Goal: Task Accomplishment & Management: Manage account settings

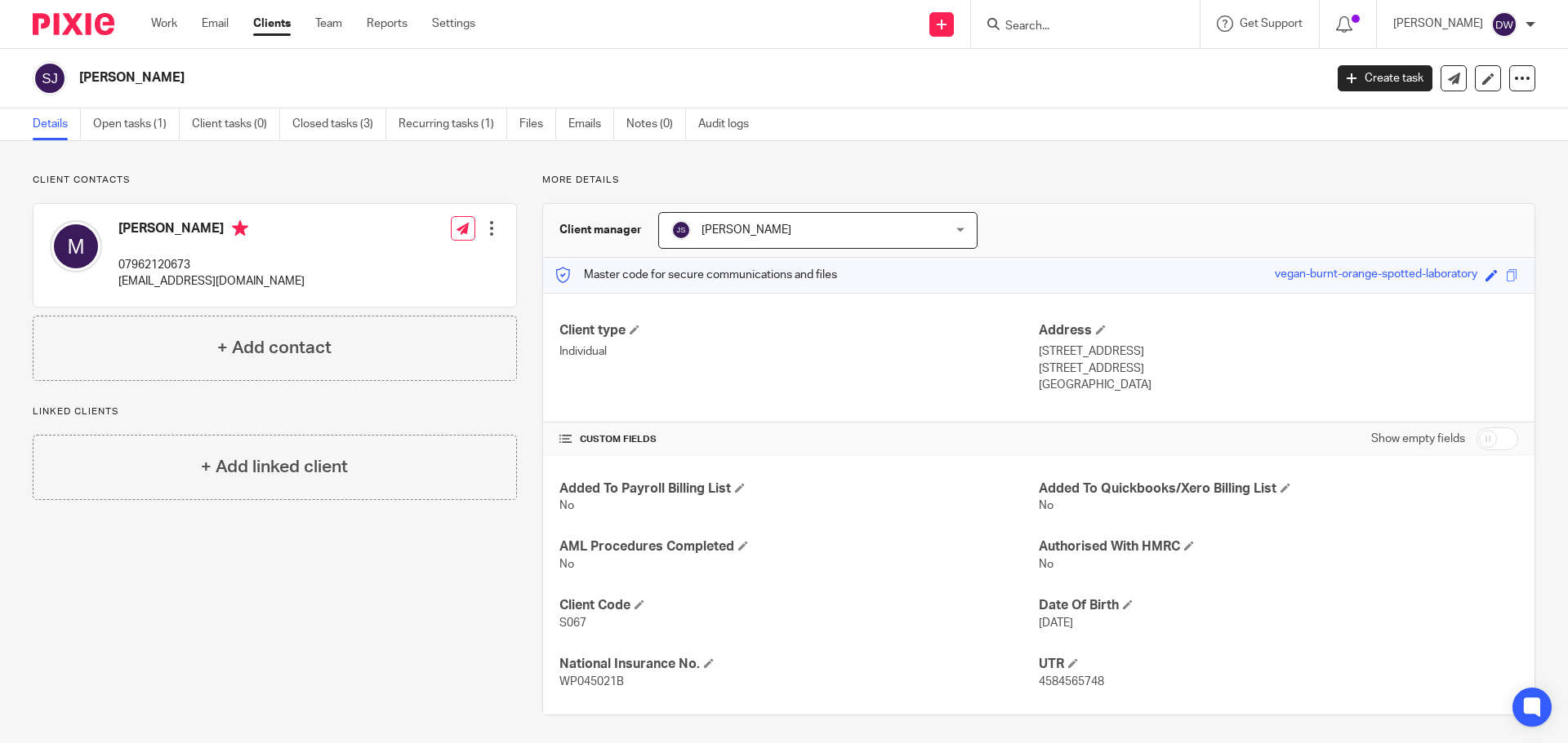
click at [1041, 31] on input "Search" at bounding box center [1077, 26] width 147 height 15
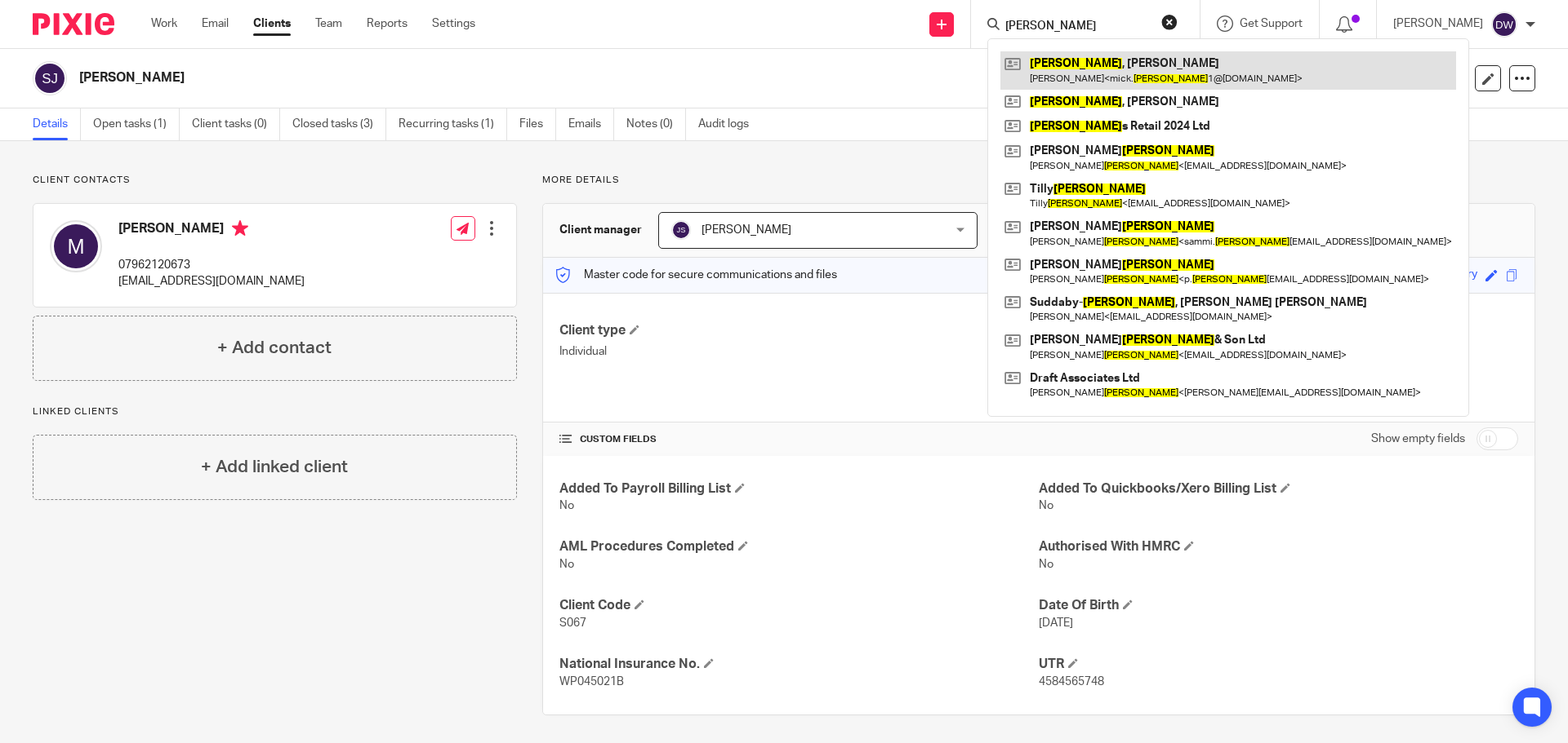
type input "smith"
click at [1081, 61] on link at bounding box center [1228, 70] width 455 height 37
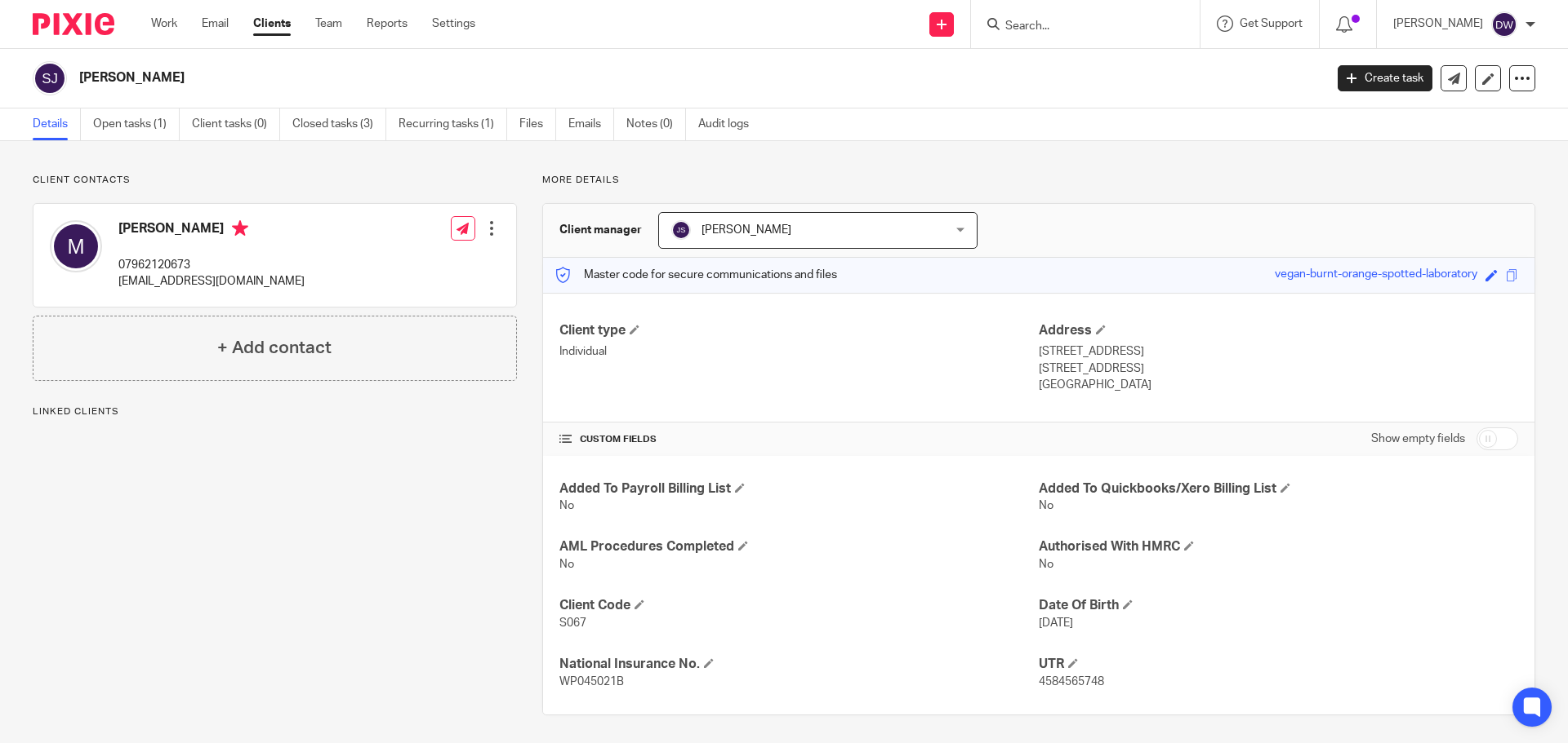
click at [841, 246] on span "[PERSON_NAME]" at bounding box center [793, 229] width 245 height 34
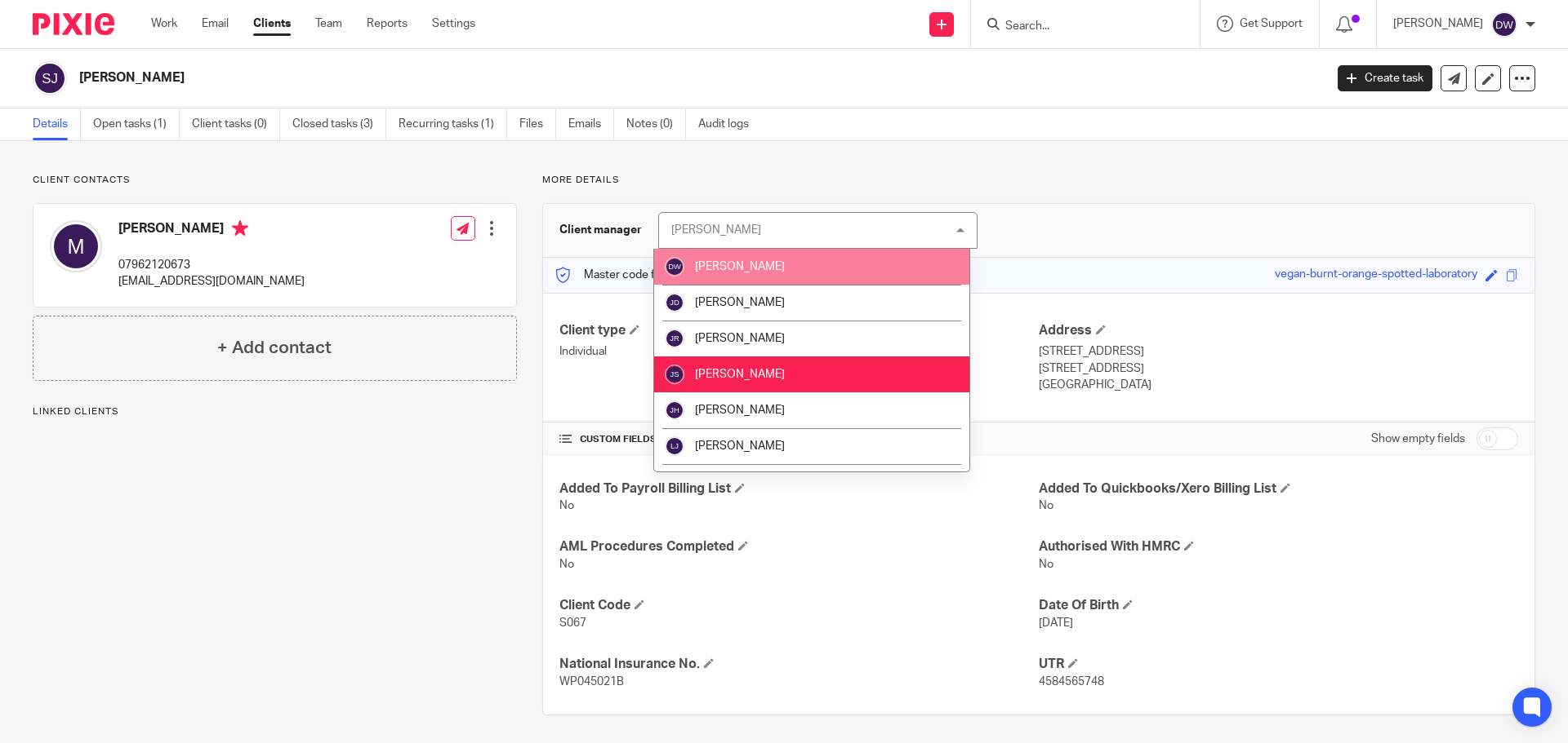
click at [833, 261] on li "[PERSON_NAME]" at bounding box center [811, 267] width 316 height 36
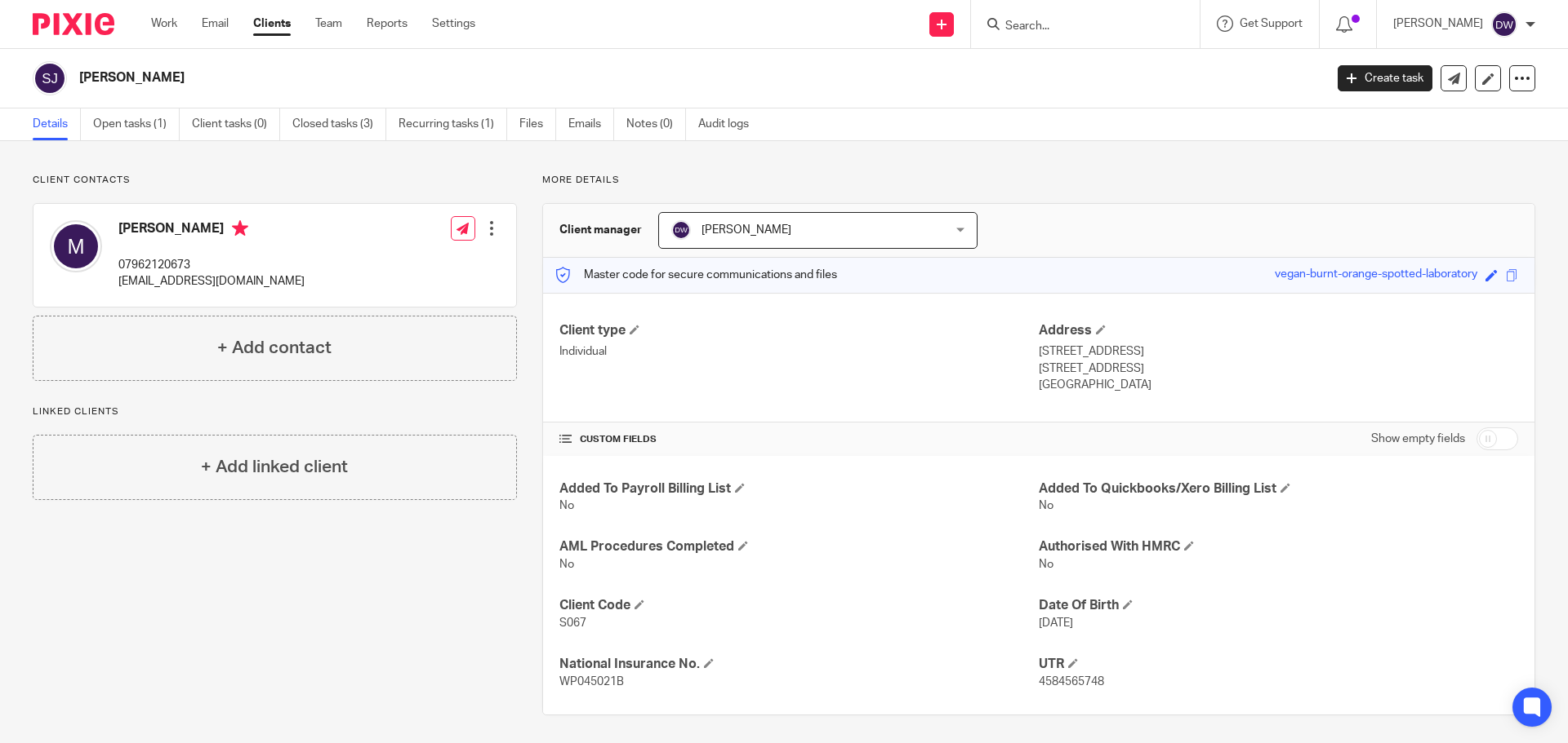
click at [1078, 27] on input "Search" at bounding box center [1077, 26] width 147 height 15
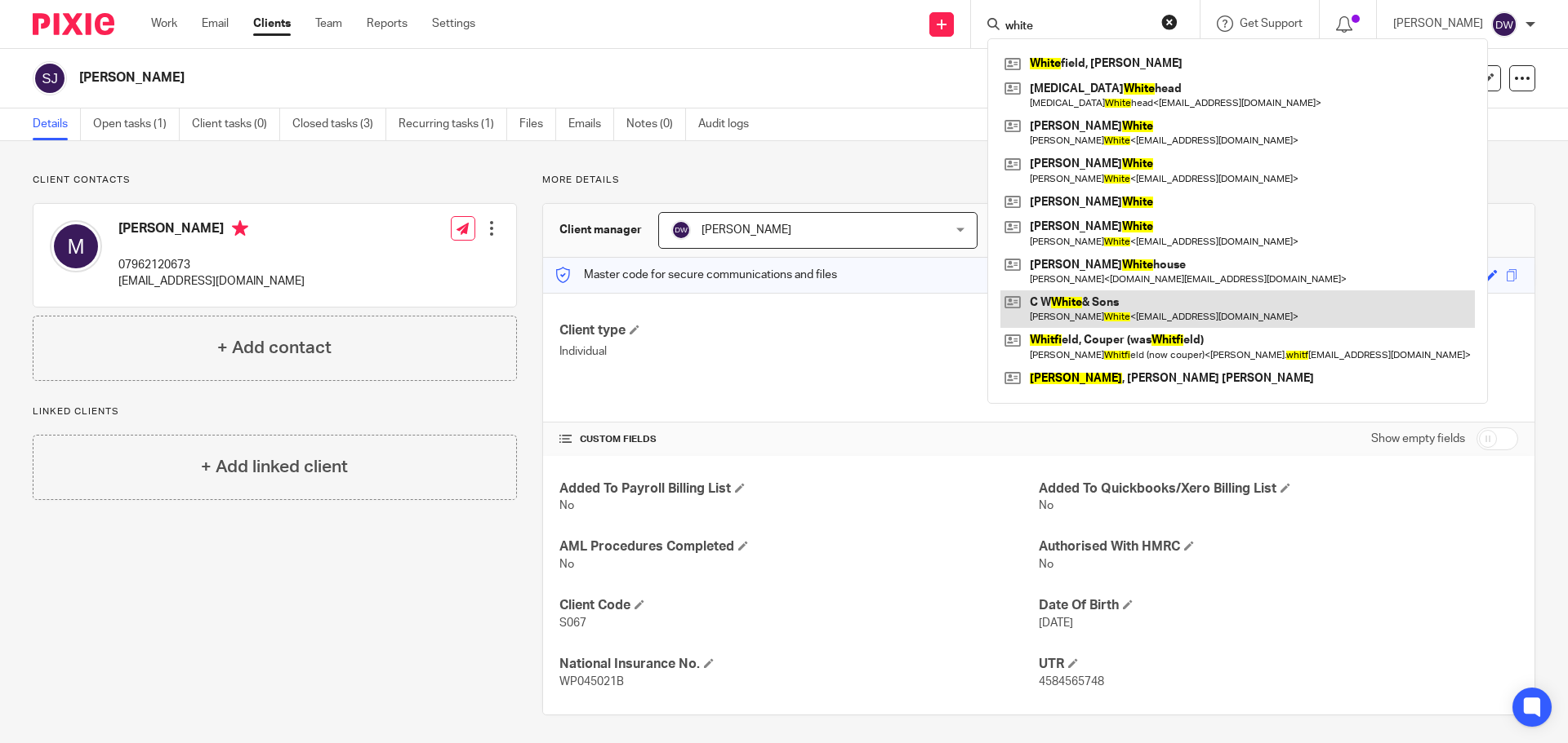
type input "white"
click at [1192, 324] on link at bounding box center [1238, 310] width 475 height 37
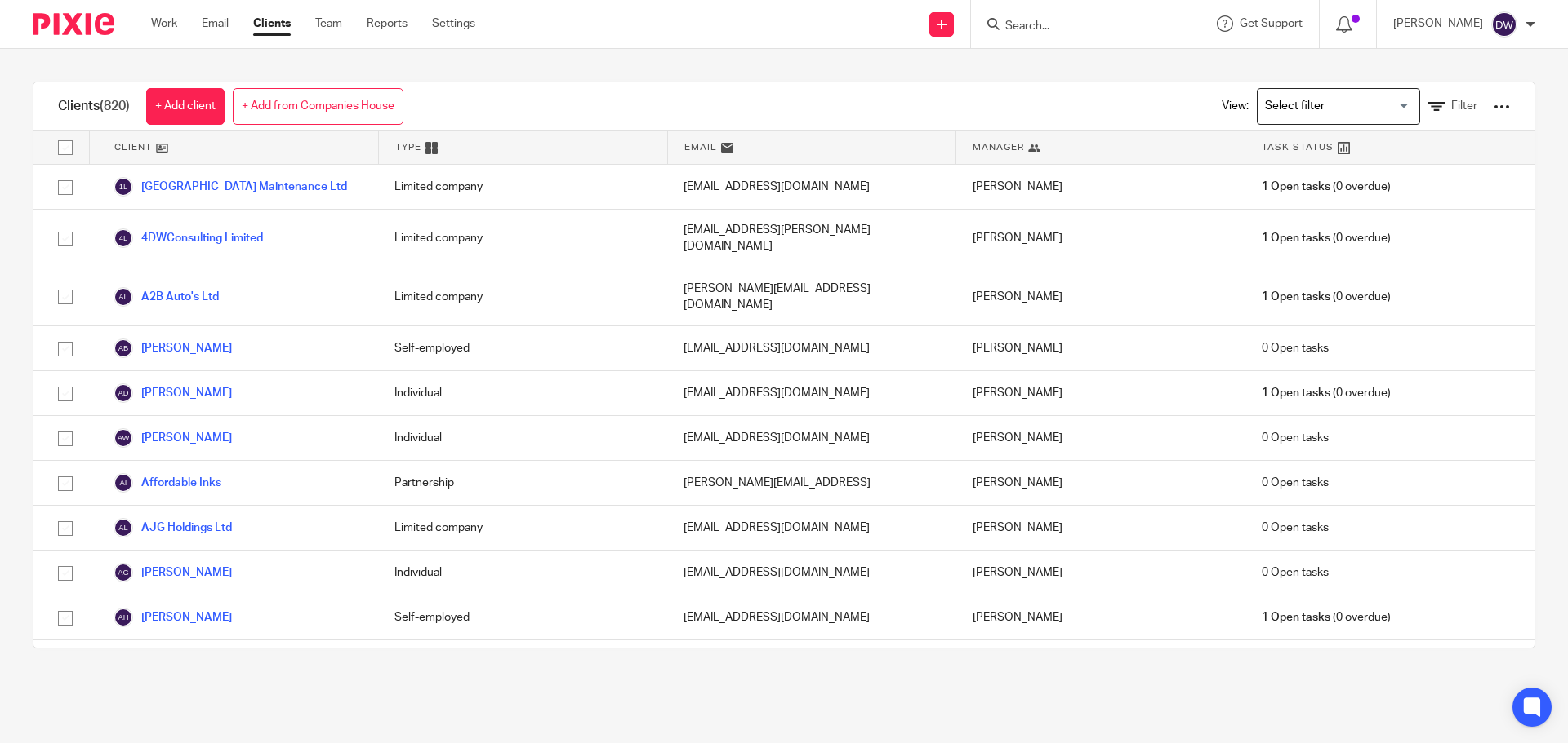
click at [1035, 26] on input "Search" at bounding box center [1077, 26] width 147 height 15
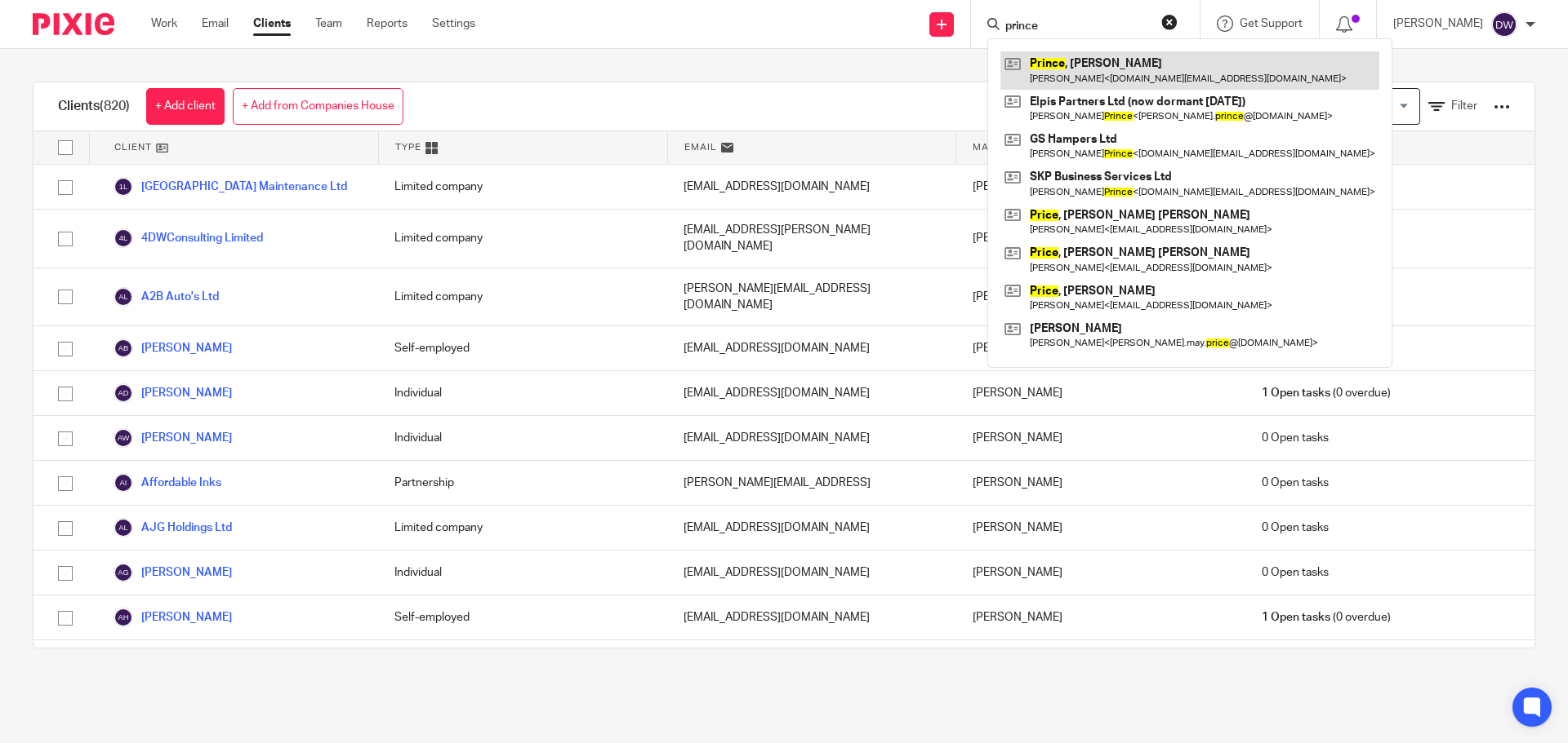
type input "prince"
click at [1097, 71] on link at bounding box center [1190, 70] width 379 height 37
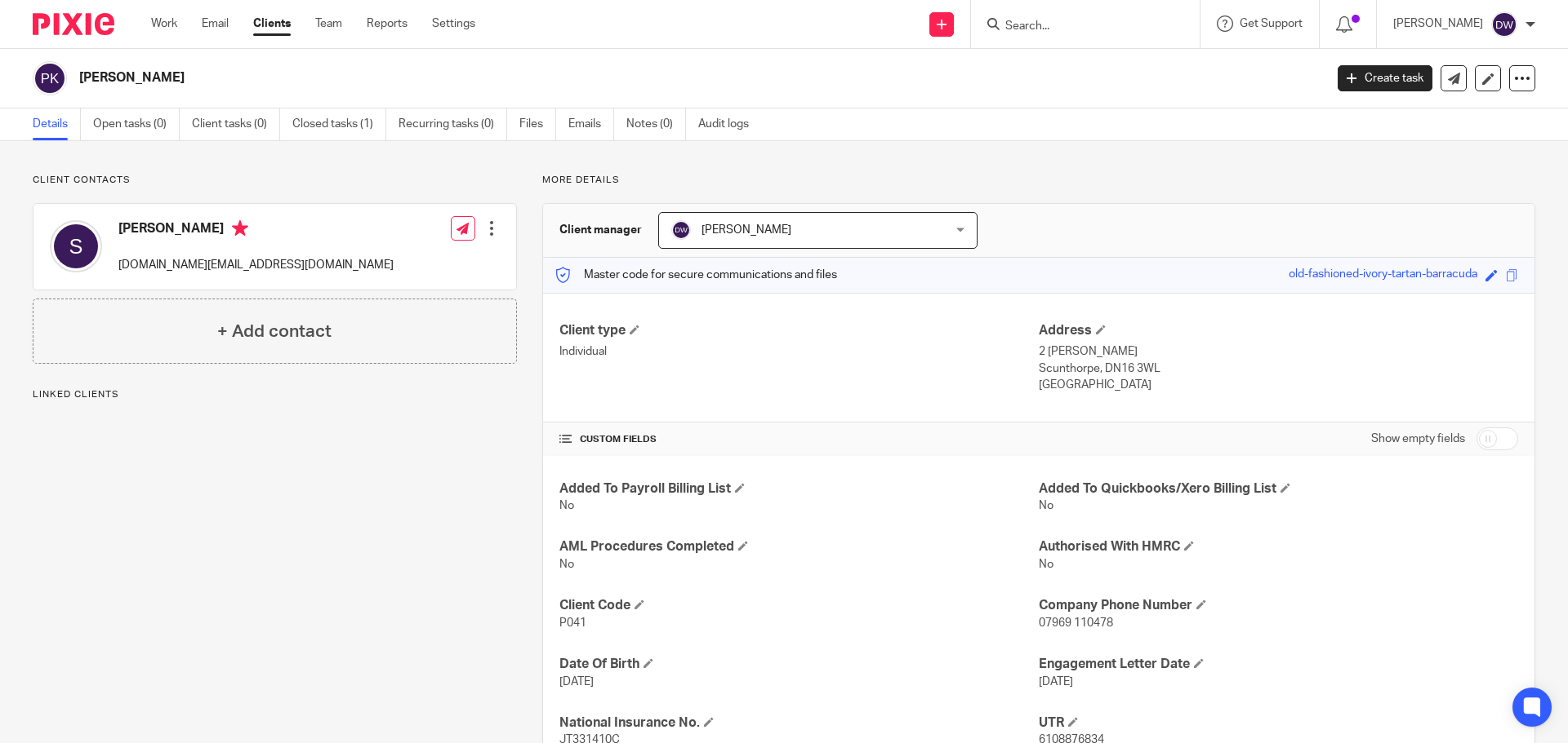
click at [1054, 26] on input "Search" at bounding box center [1077, 26] width 147 height 15
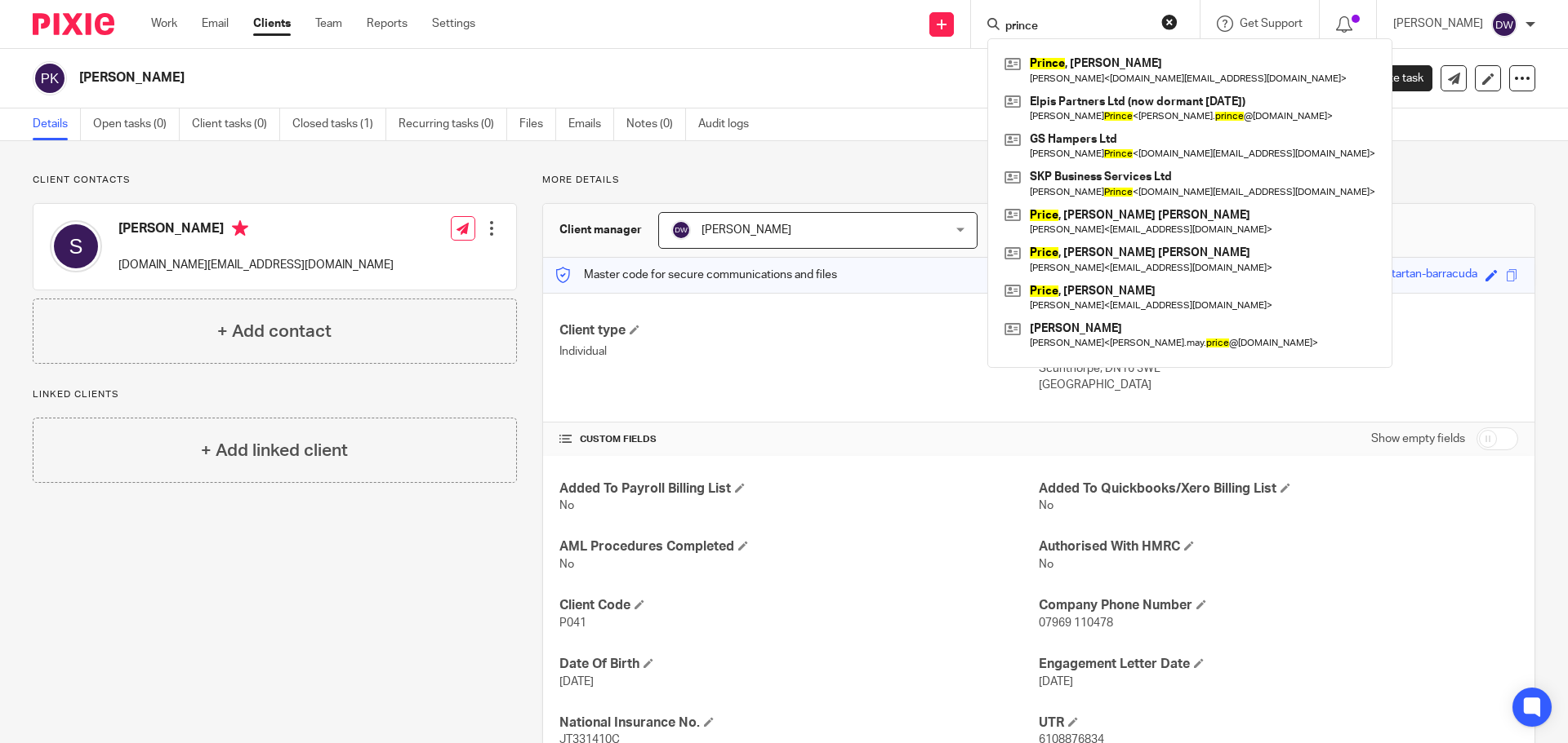
click at [1069, 18] on form "prince" at bounding box center [1090, 23] width 174 height 21
click at [1066, 28] on input "prince" at bounding box center [1077, 26] width 147 height 15
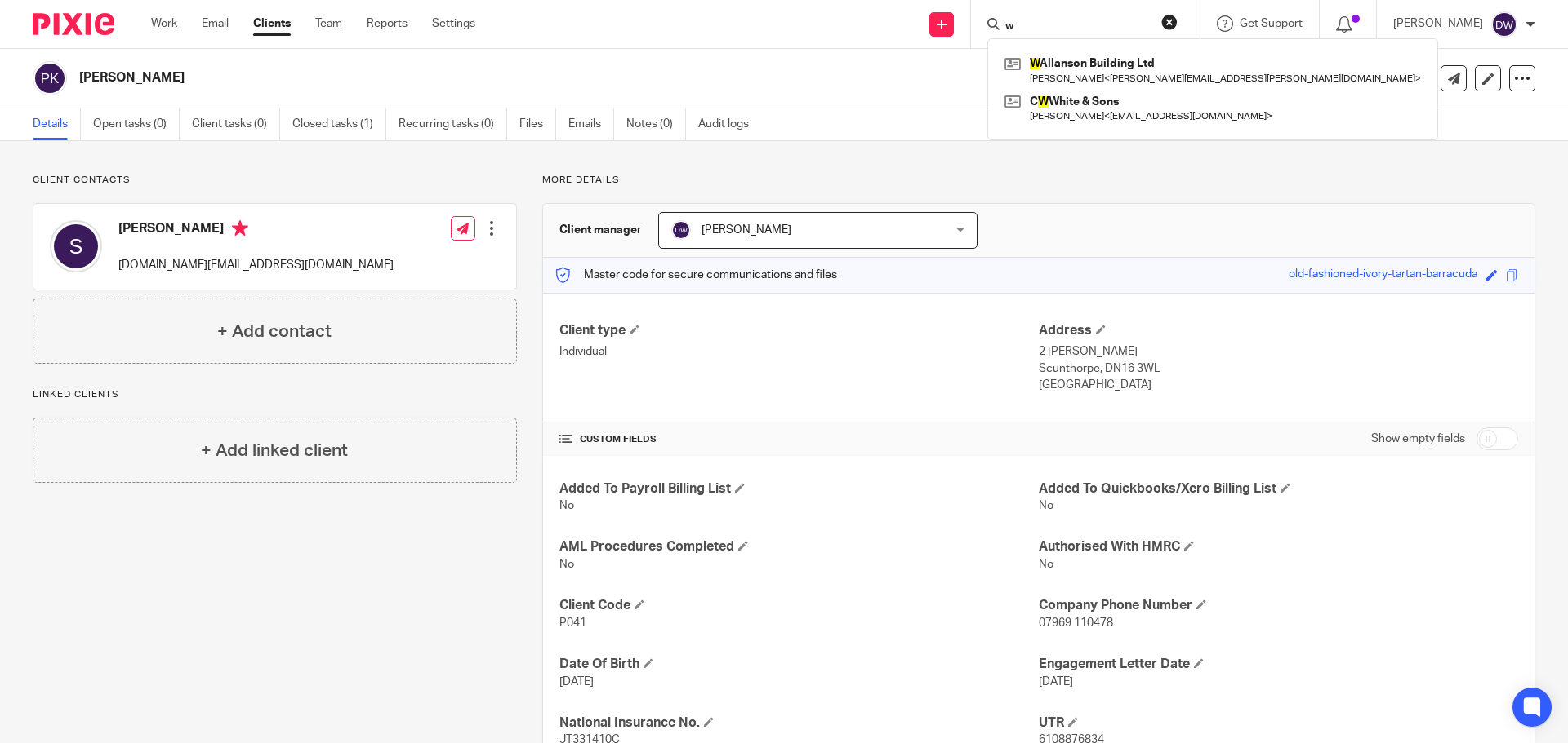
type input "w"
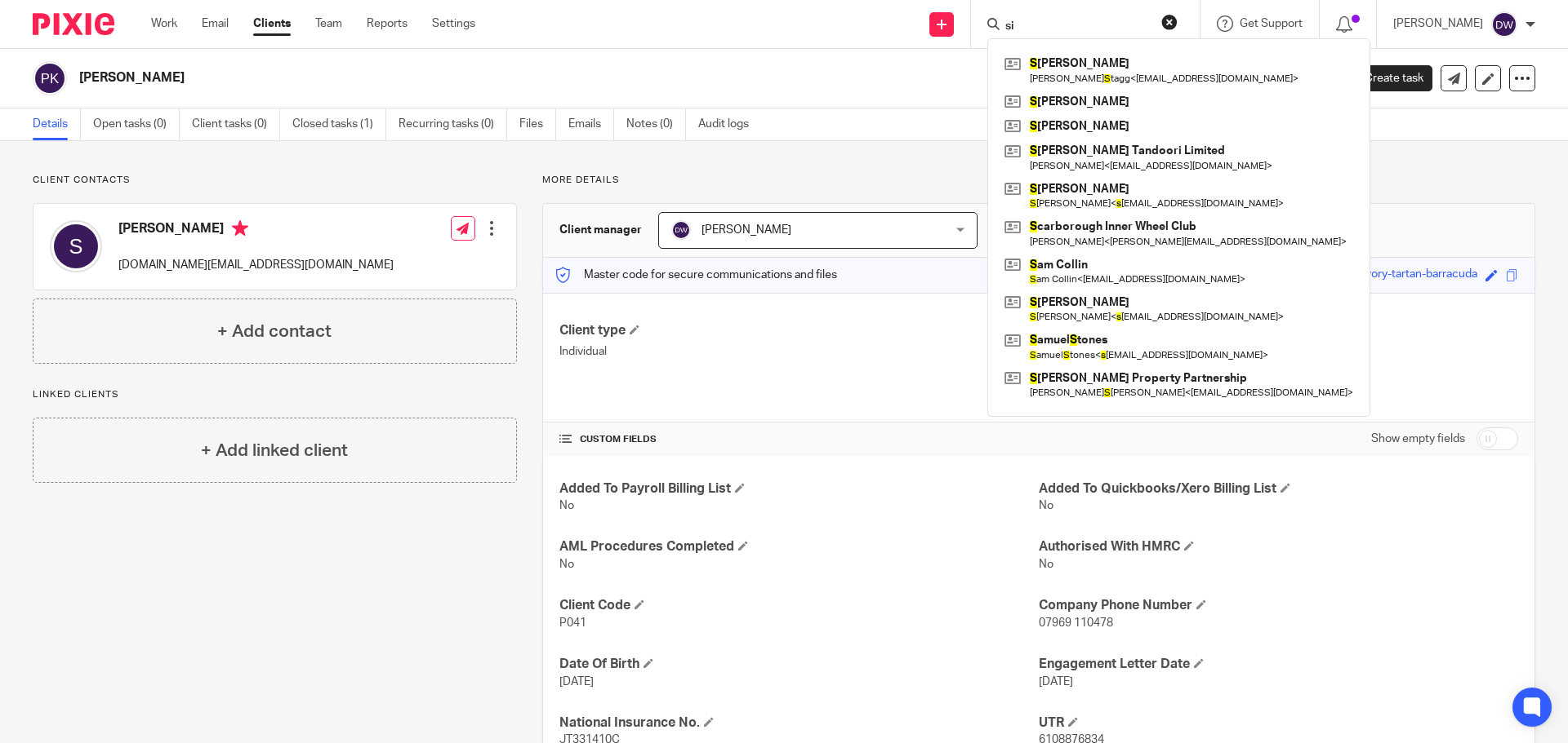
type input "s"
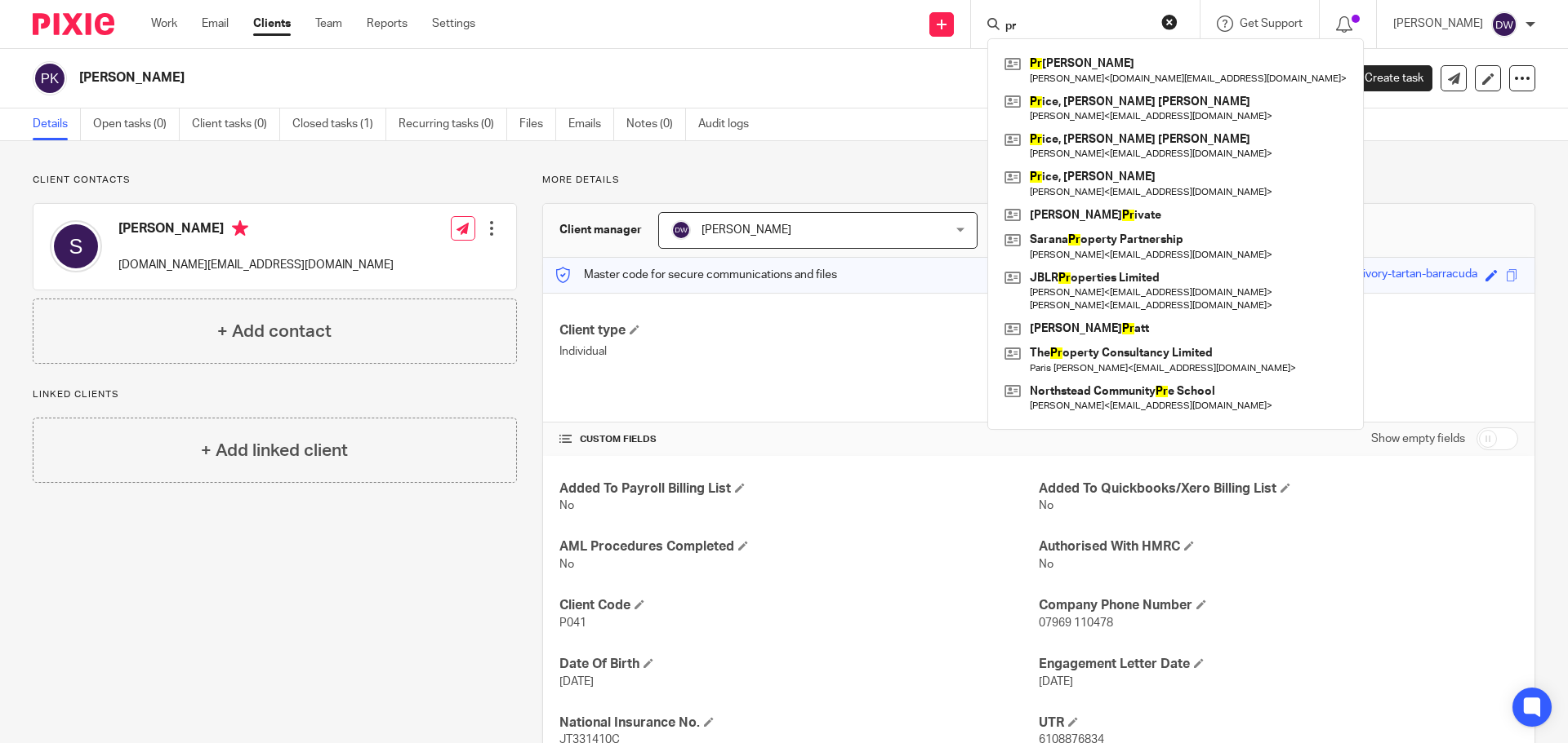
type input "p"
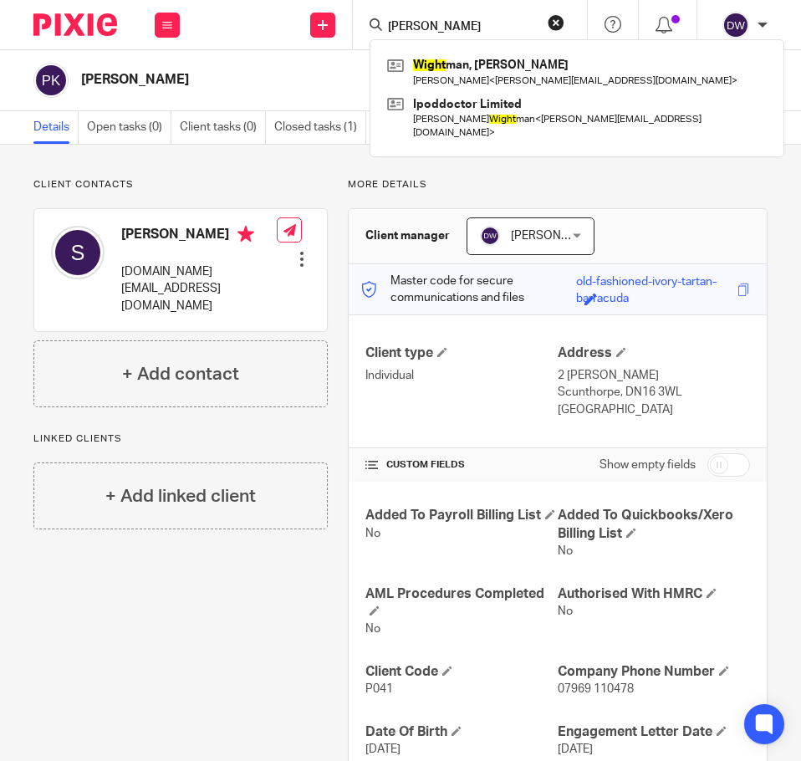
click at [416, 20] on input "[PERSON_NAME]" at bounding box center [461, 27] width 150 height 15
click at [462, 27] on input "wright" at bounding box center [461, 27] width 150 height 15
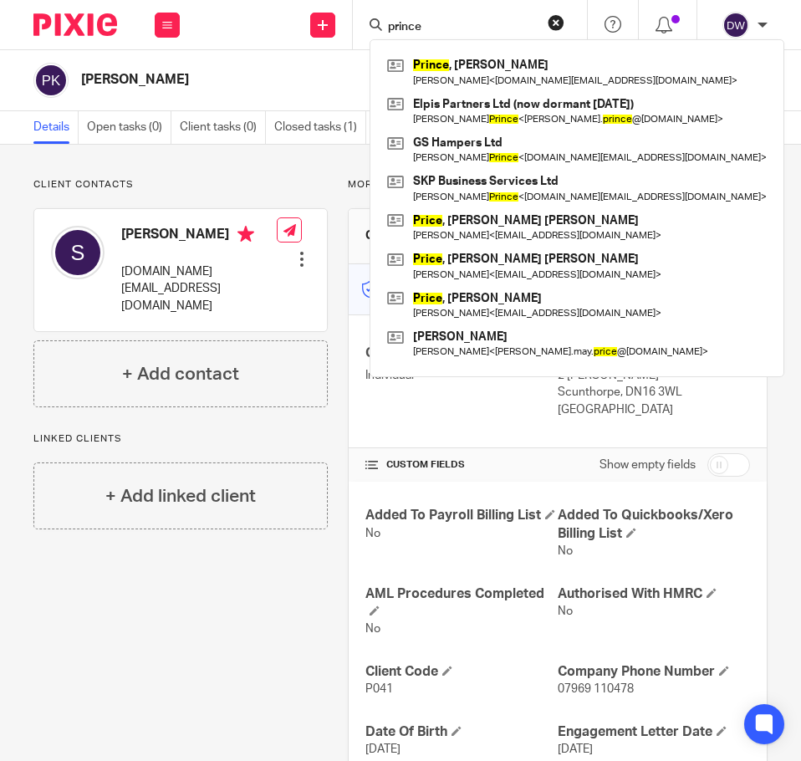
type input "prince"
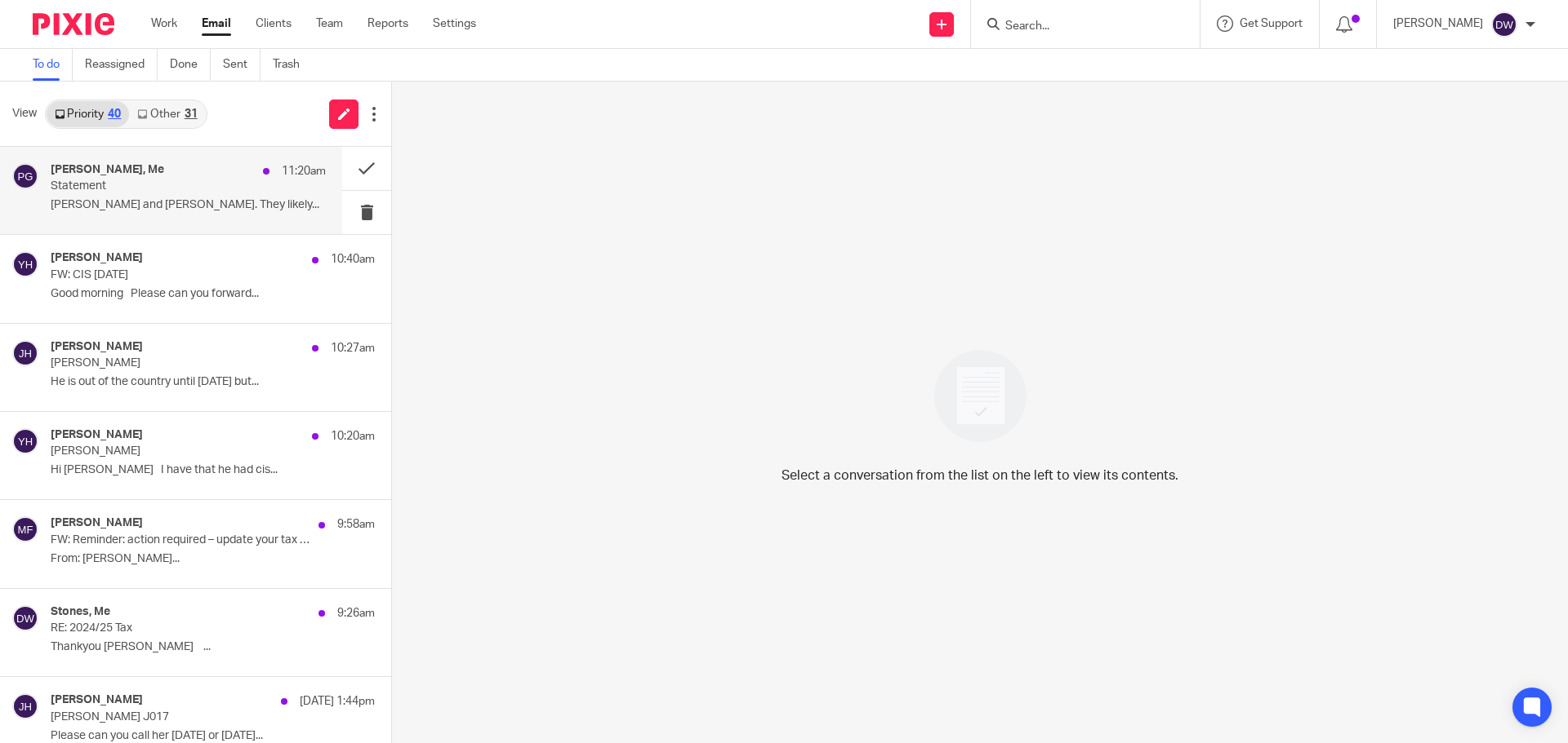
click at [182, 182] on p "Statement" at bounding box center [161, 186] width 221 height 14
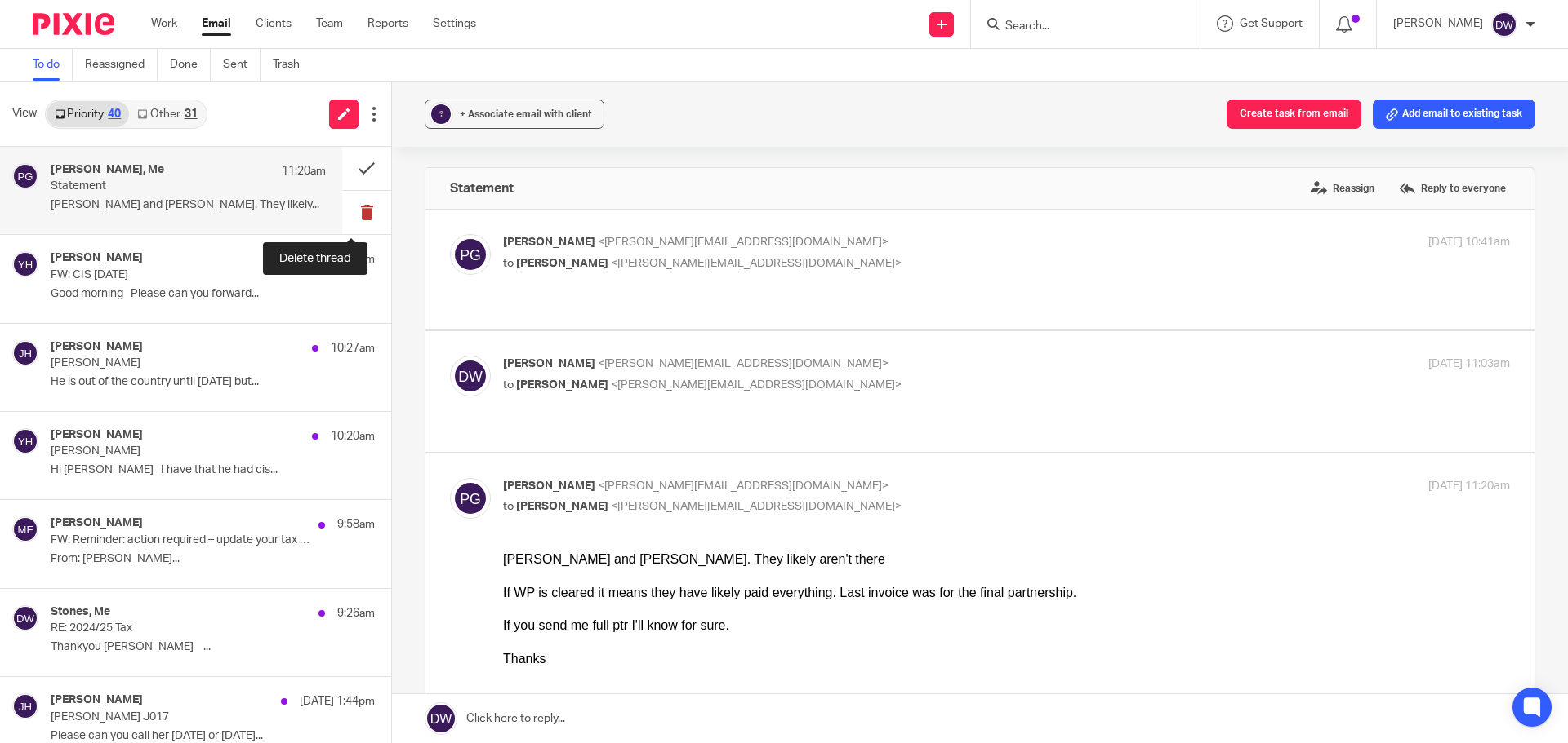
click at [366, 217] on button at bounding box center [366, 213] width 49 height 43
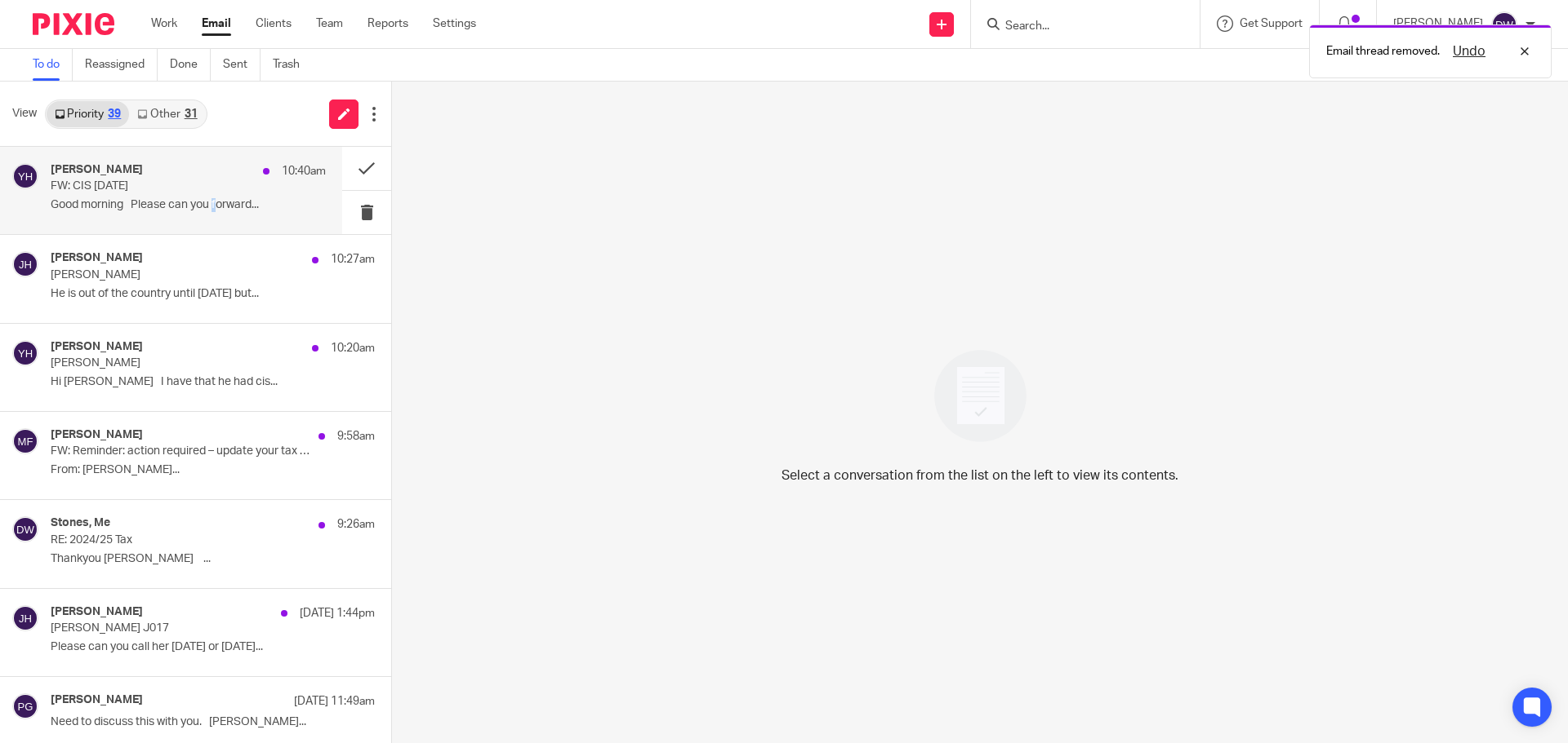
click at [215, 201] on p "Good morning Please can you forward..." at bounding box center [189, 205] width 275 height 14
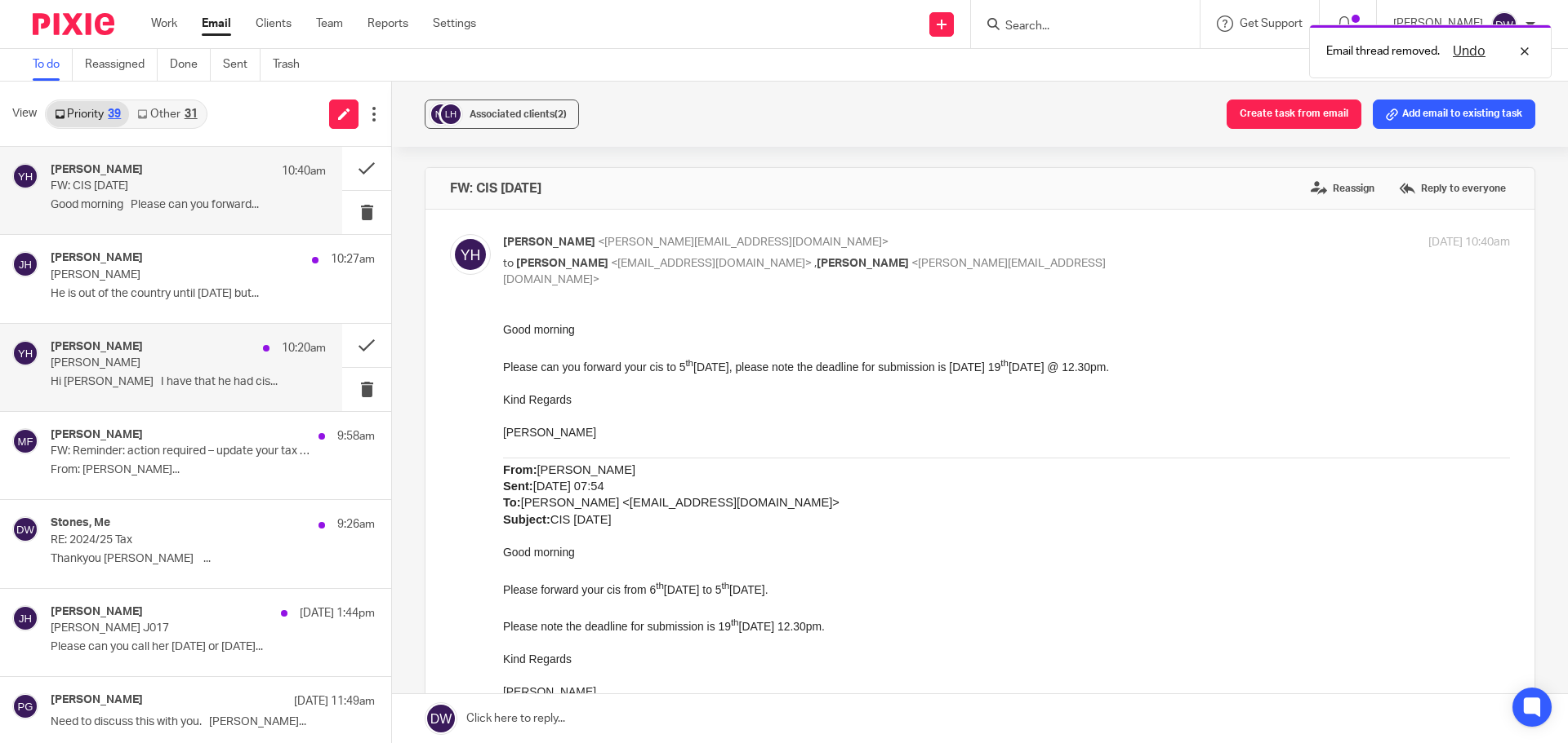
click at [227, 386] on p "Hi Dominic I have that he had cis..." at bounding box center [189, 382] width 275 height 14
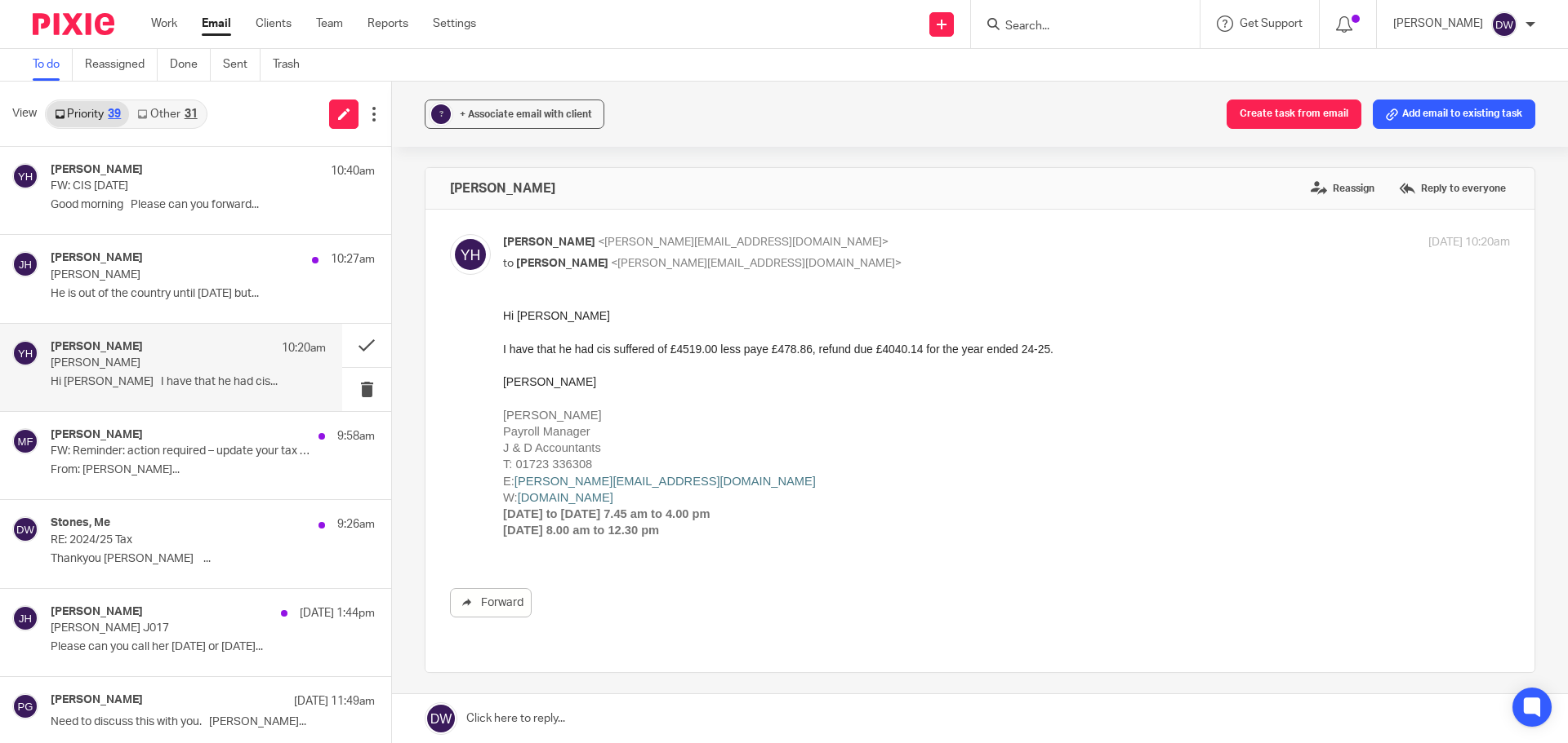
click at [497, 716] on link at bounding box center [979, 719] width 1175 height 49
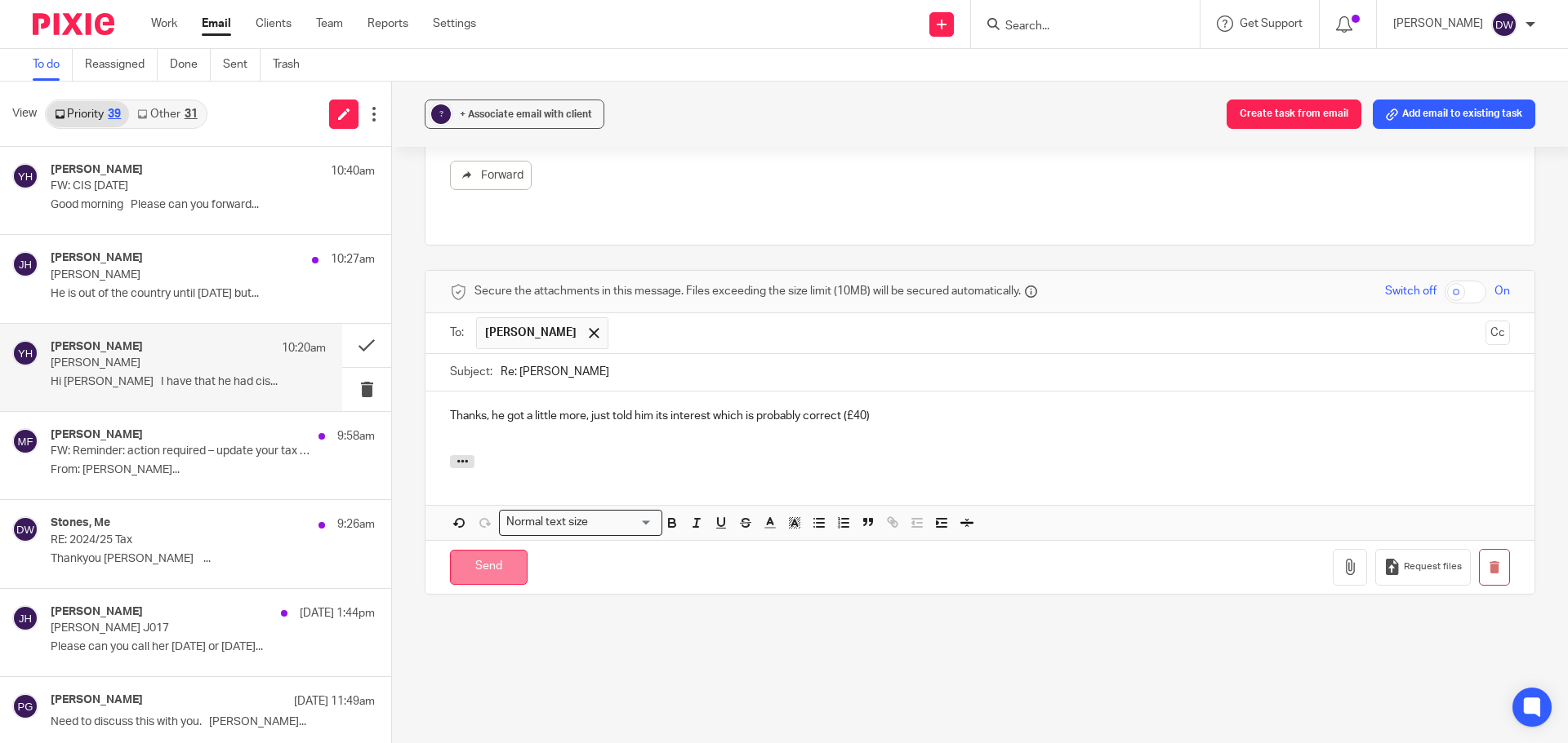
click at [500, 563] on input "Send" at bounding box center [487, 567] width 77 height 35
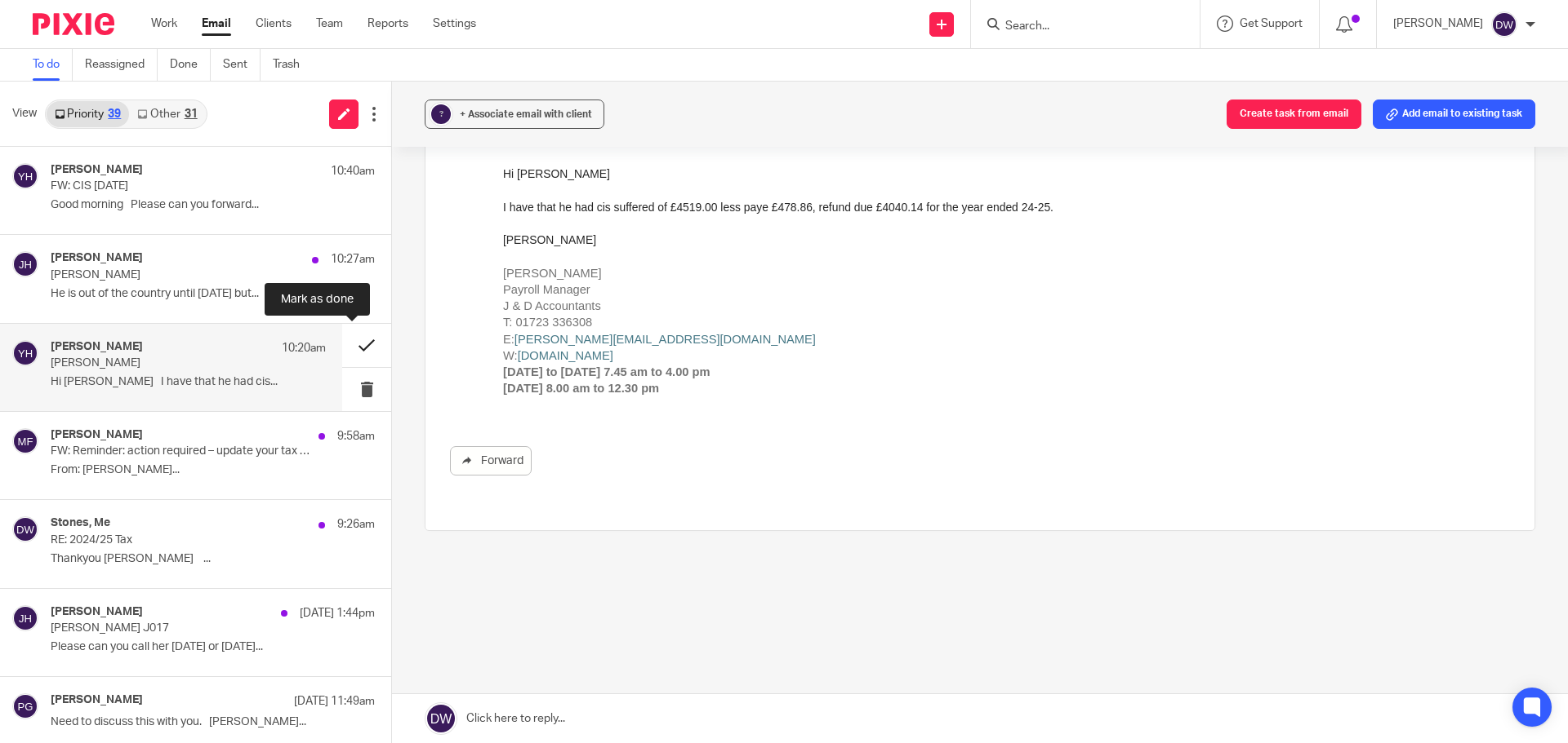
click at [353, 346] on button at bounding box center [366, 346] width 49 height 43
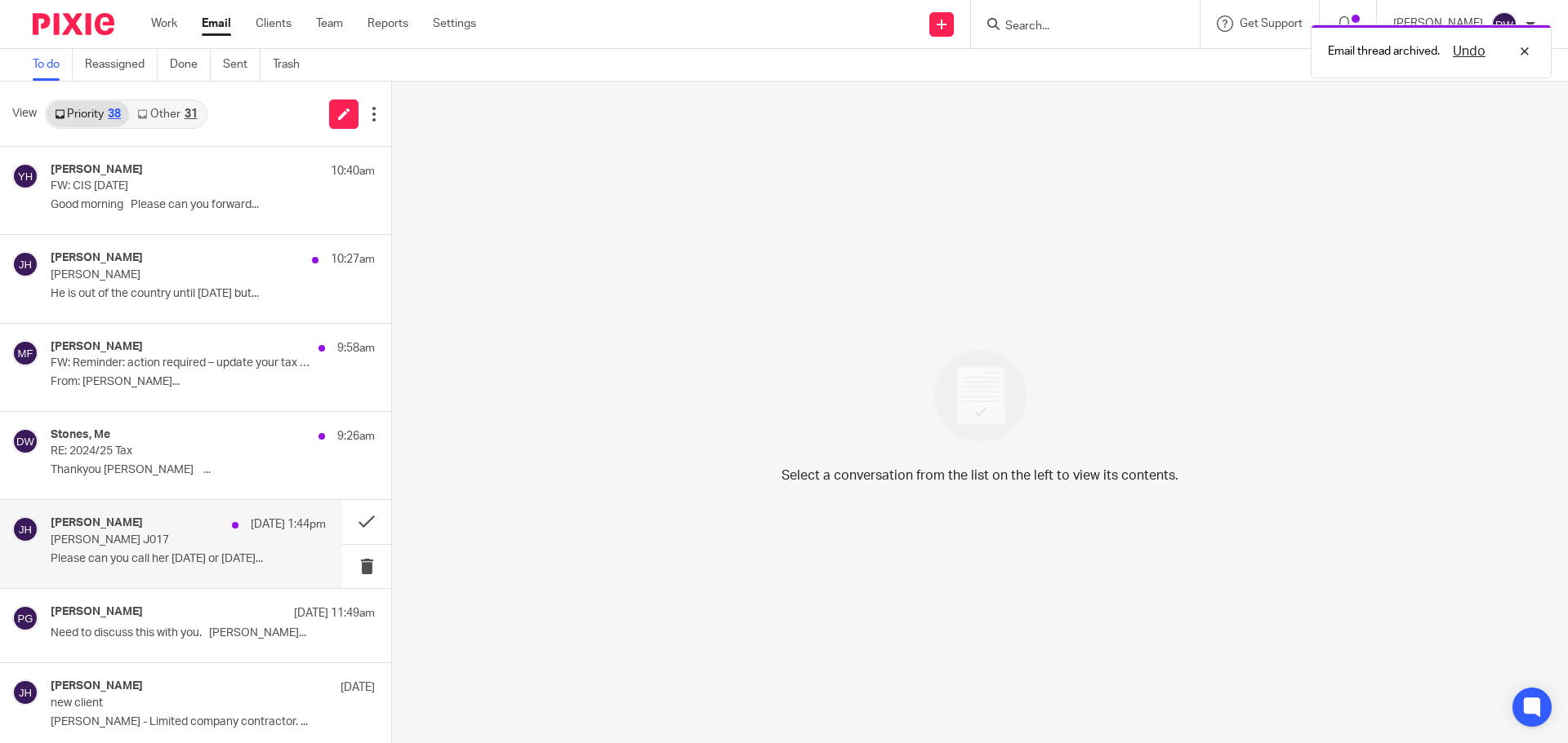
click at [222, 550] on div "Julie Hall 16 Sep 1:44pm Margaret Johnston J017 Please can you call her on Thur…" at bounding box center [189, 544] width 275 height 55
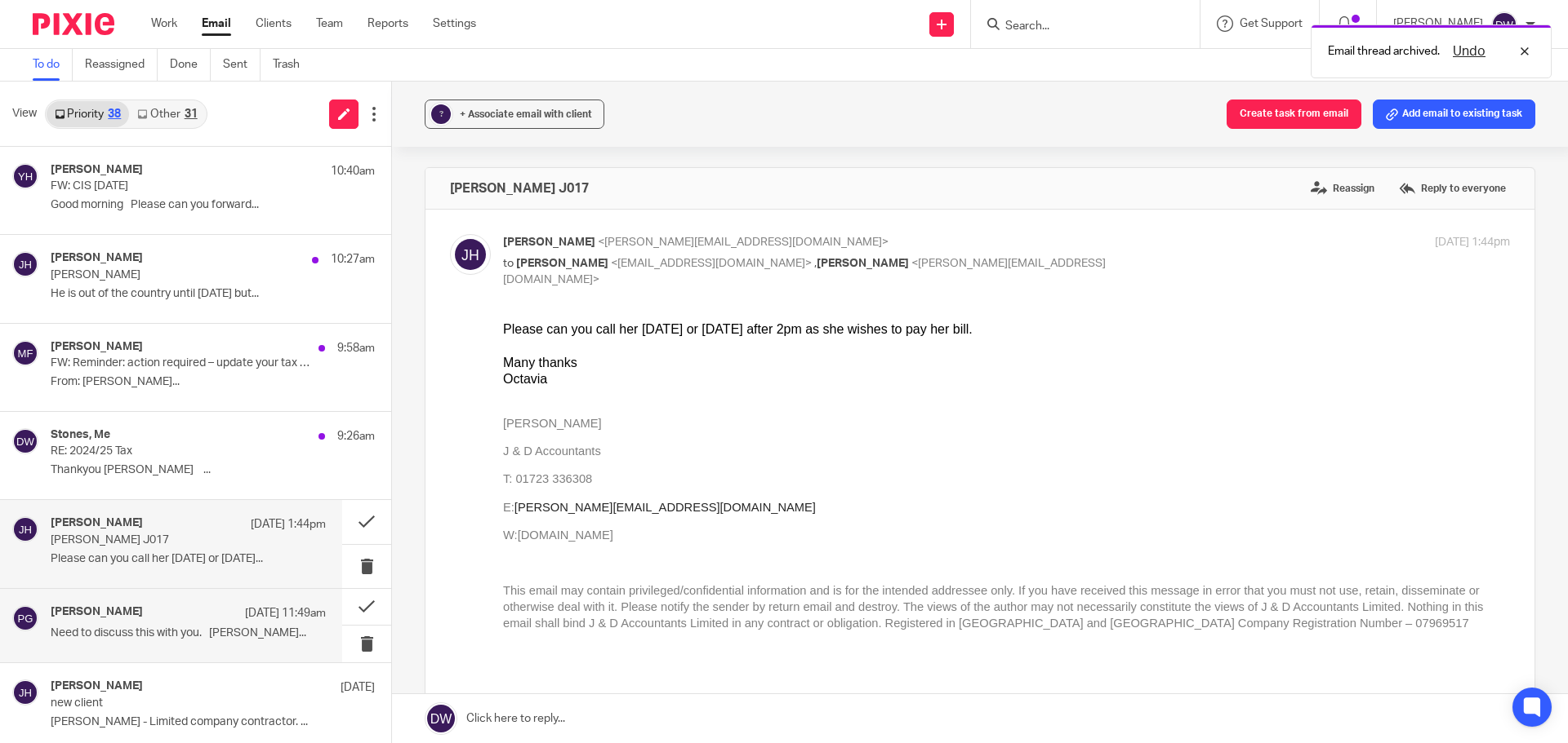
scroll to position [0, 0]
click at [201, 610] on div "Philip Green 16 Sep 11:49am" at bounding box center [189, 613] width 275 height 17
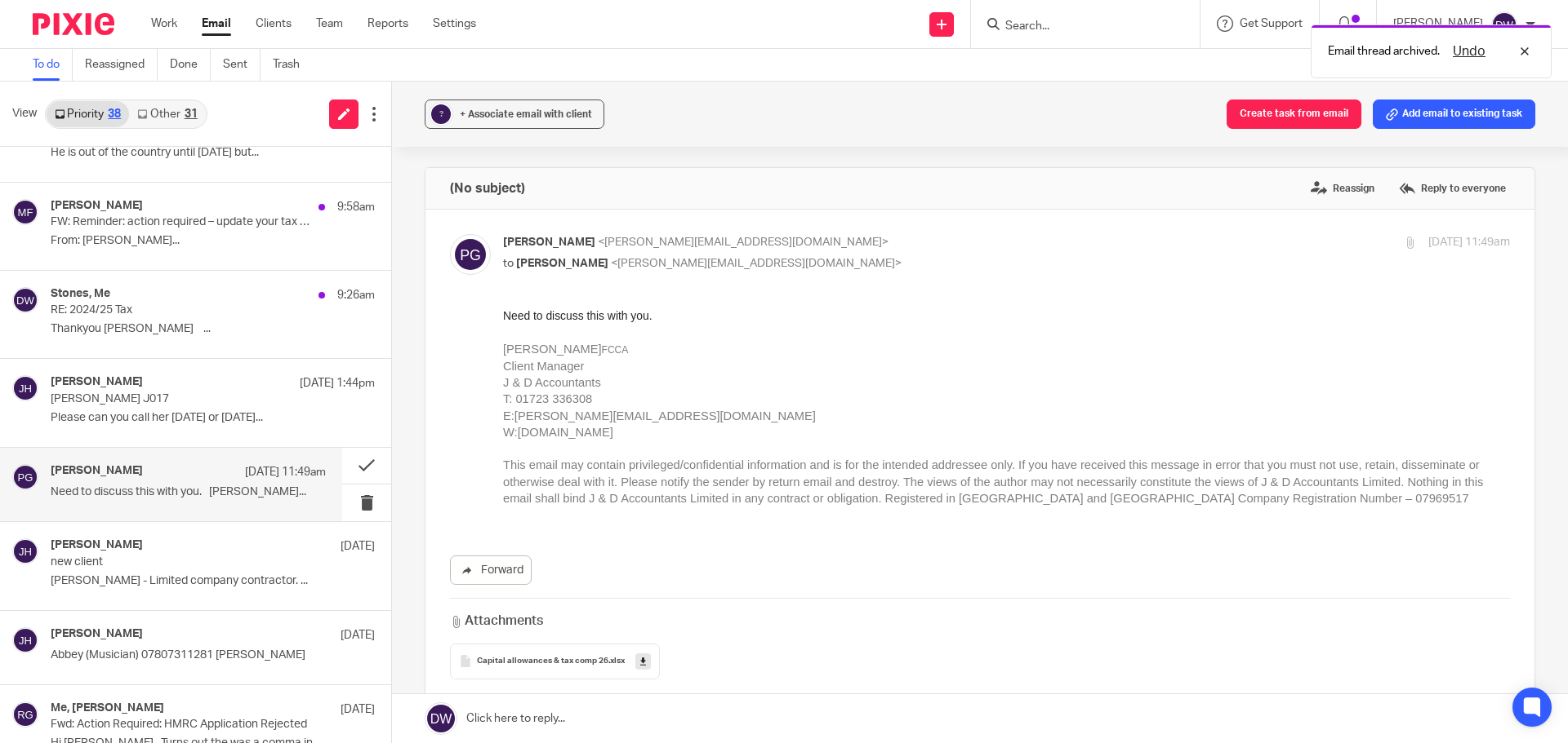
scroll to position [163, 0]
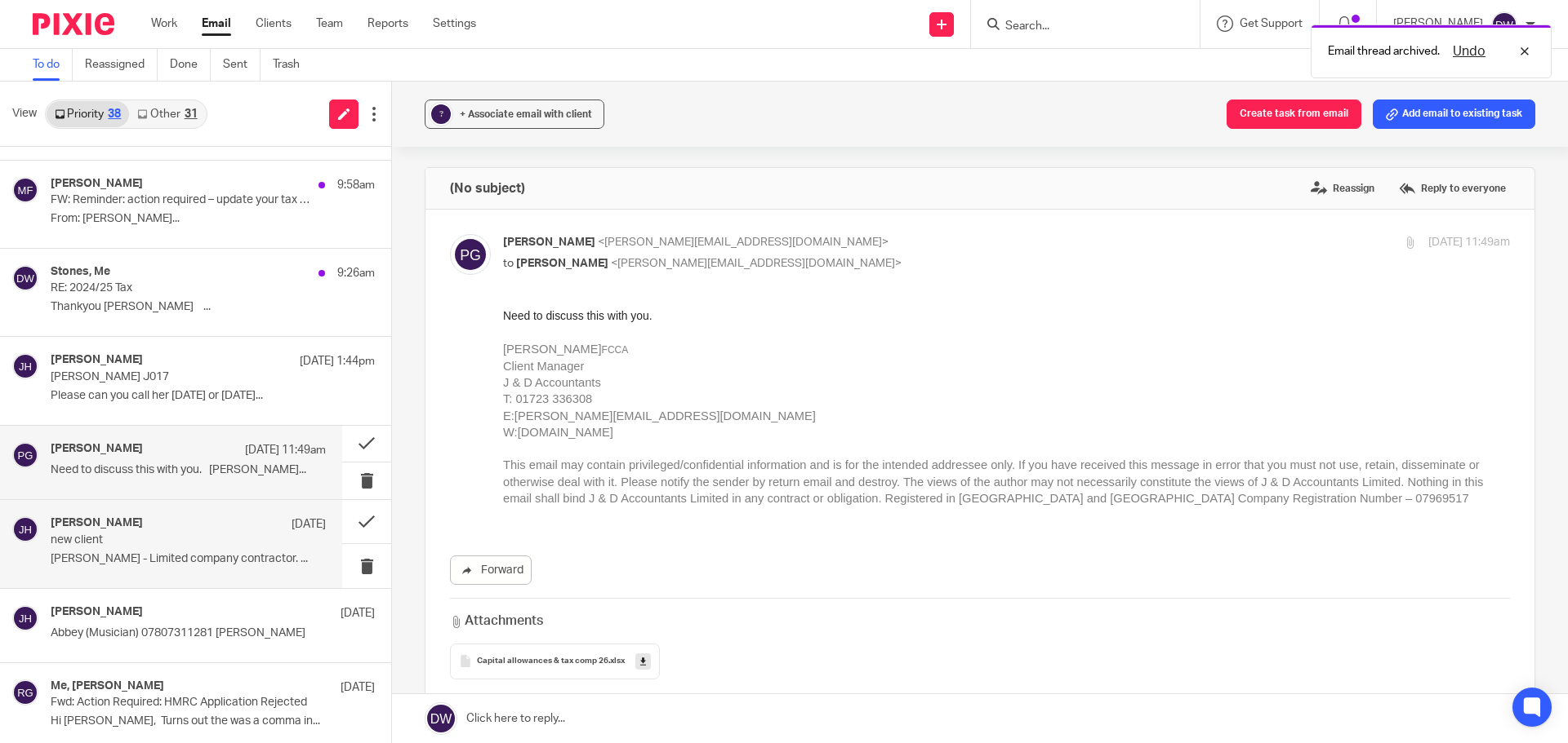
click at [202, 563] on p "Paul Woods - Limited company contractor. ..." at bounding box center [189, 559] width 275 height 14
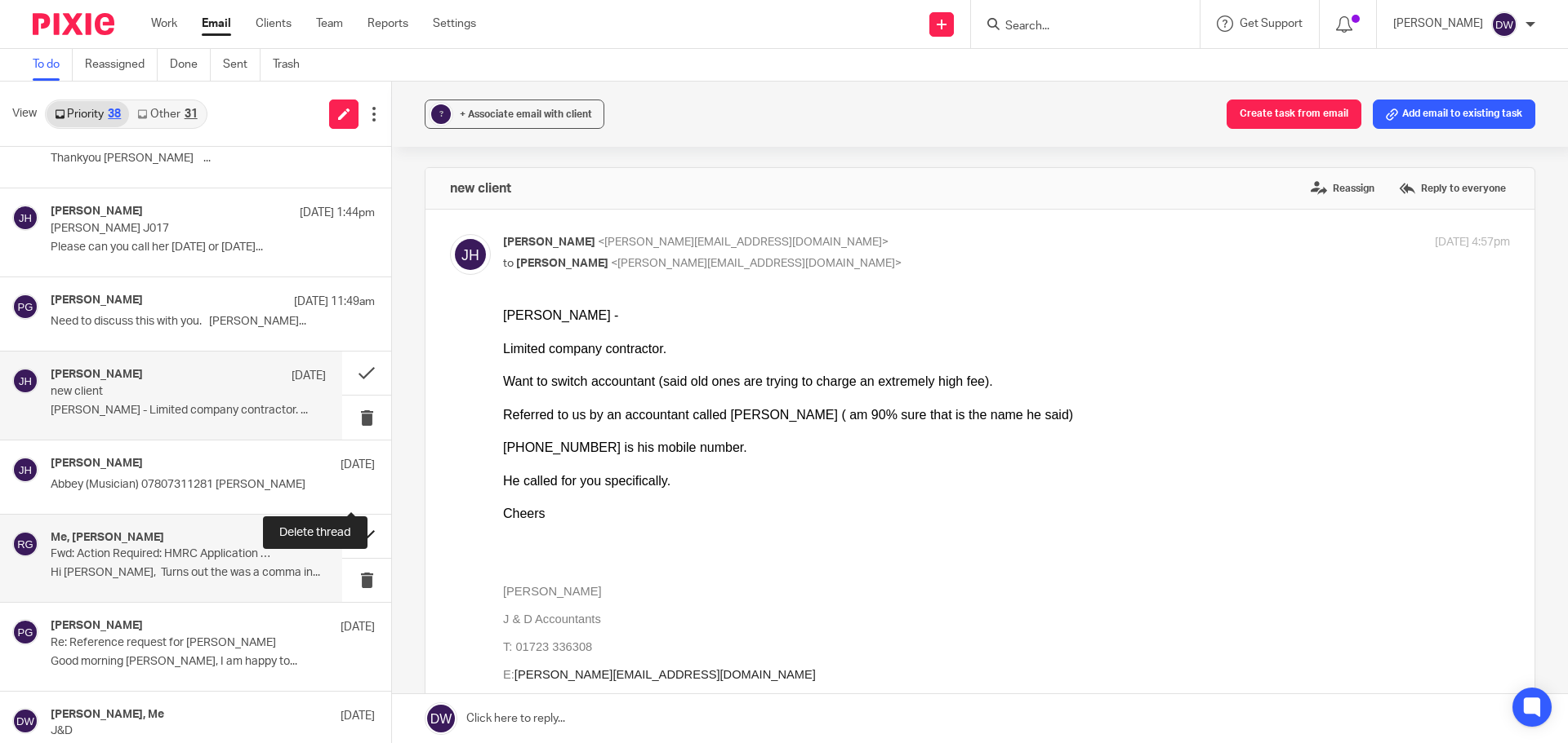
scroll to position [326, 0]
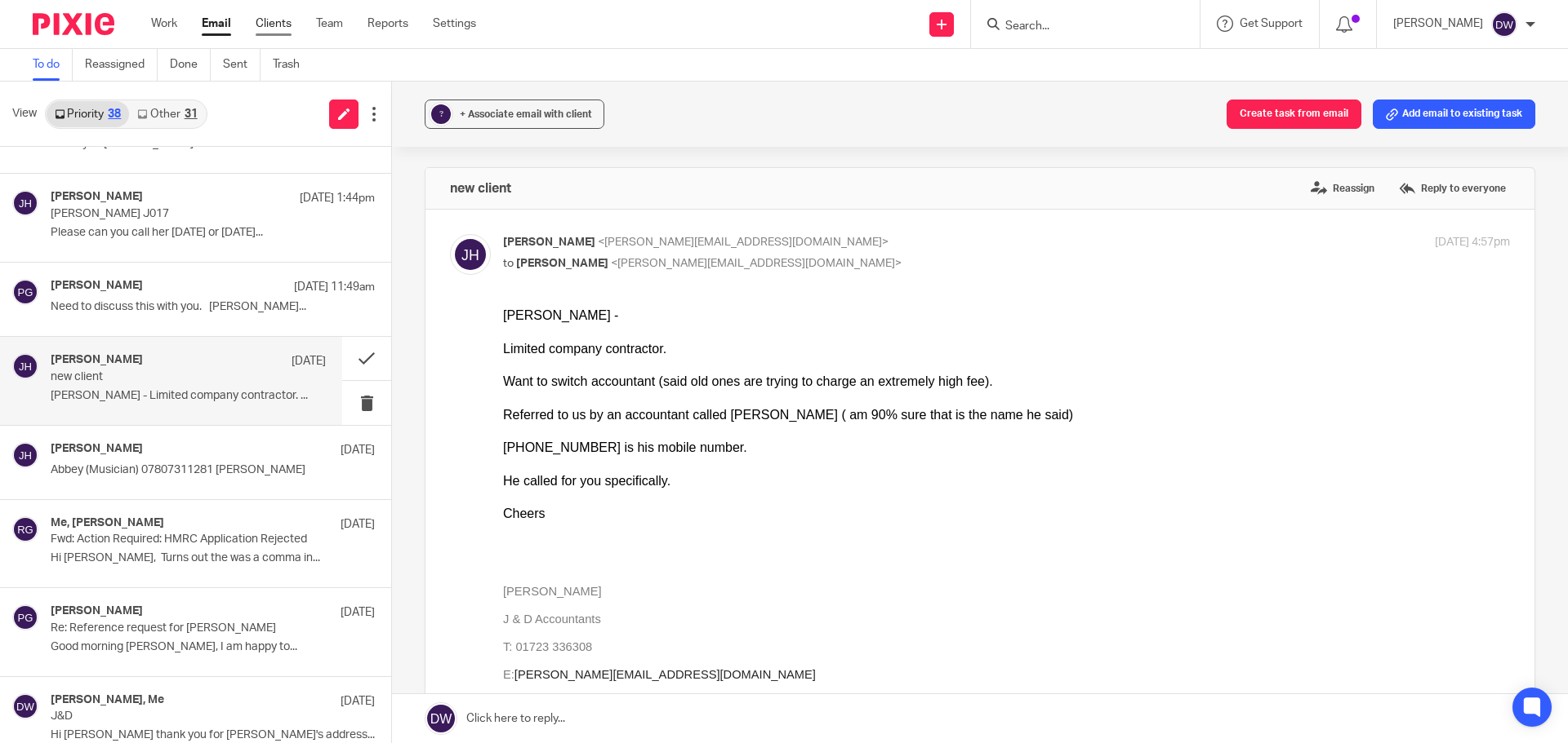
click at [284, 20] on link "Clients" at bounding box center [274, 23] width 36 height 17
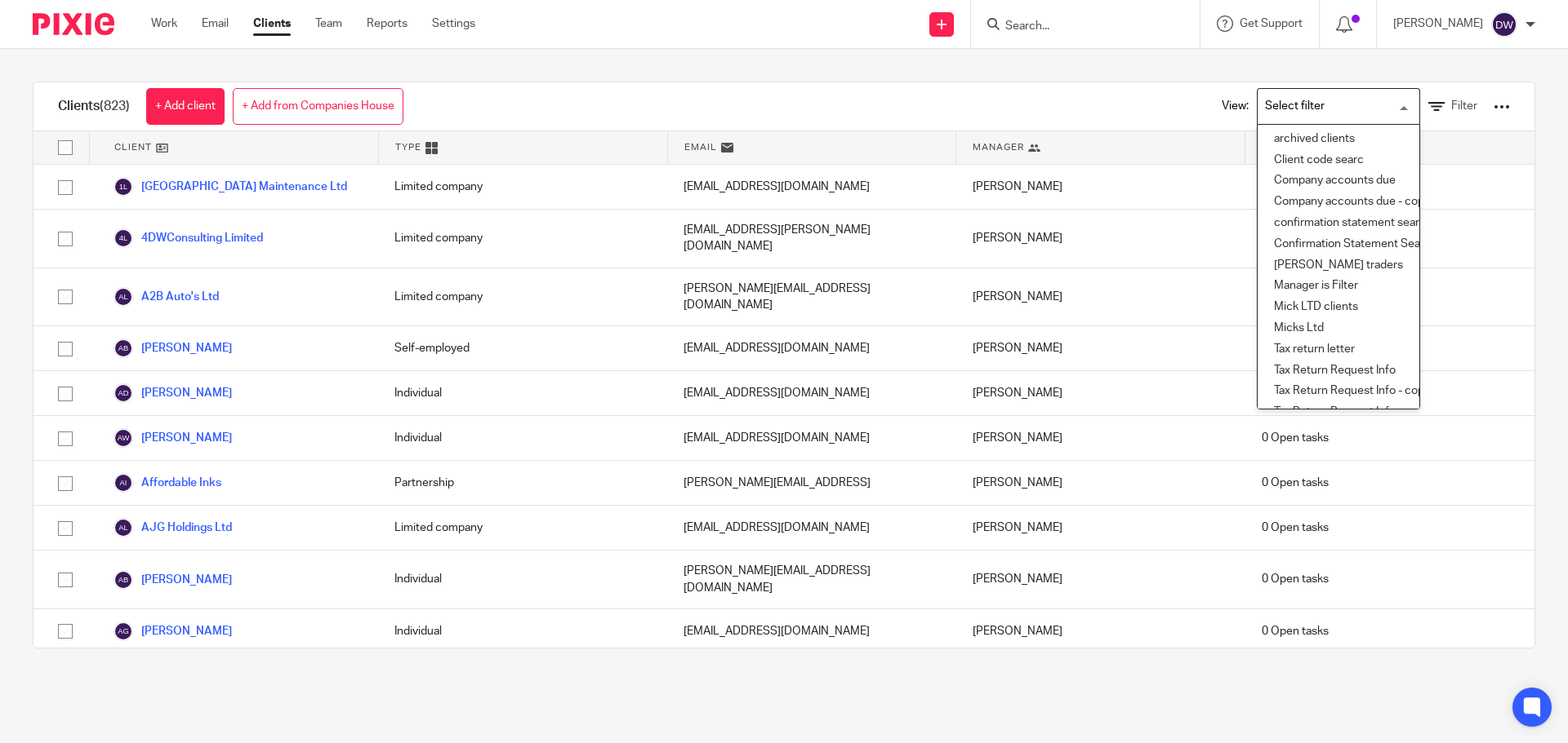
click at [1339, 116] on input "Search for option" at bounding box center [1335, 105] width 151 height 28
click at [1337, 152] on li "Client code searc" at bounding box center [1337, 161] width 161 height 21
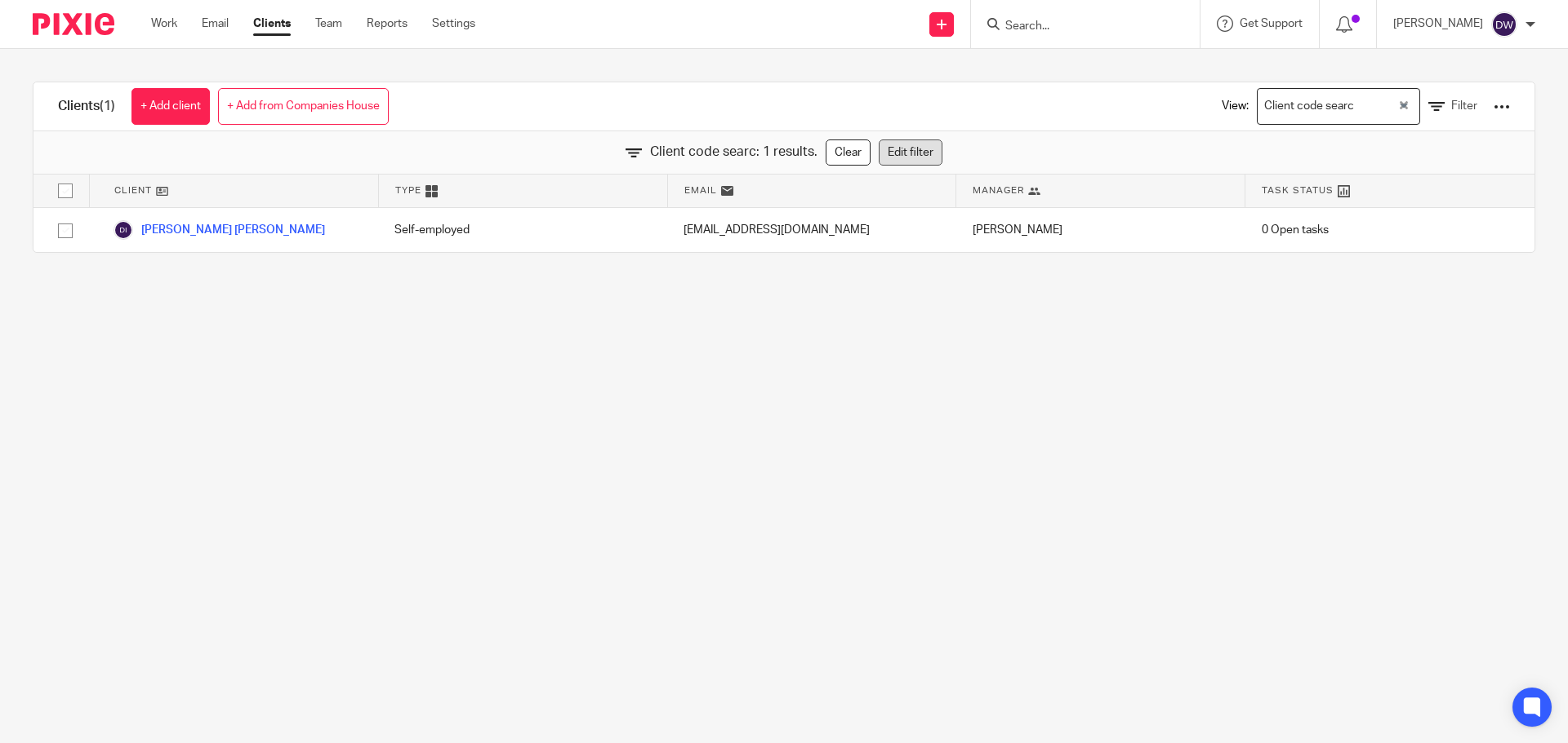
click at [917, 155] on link "Edit filter" at bounding box center [910, 152] width 64 height 26
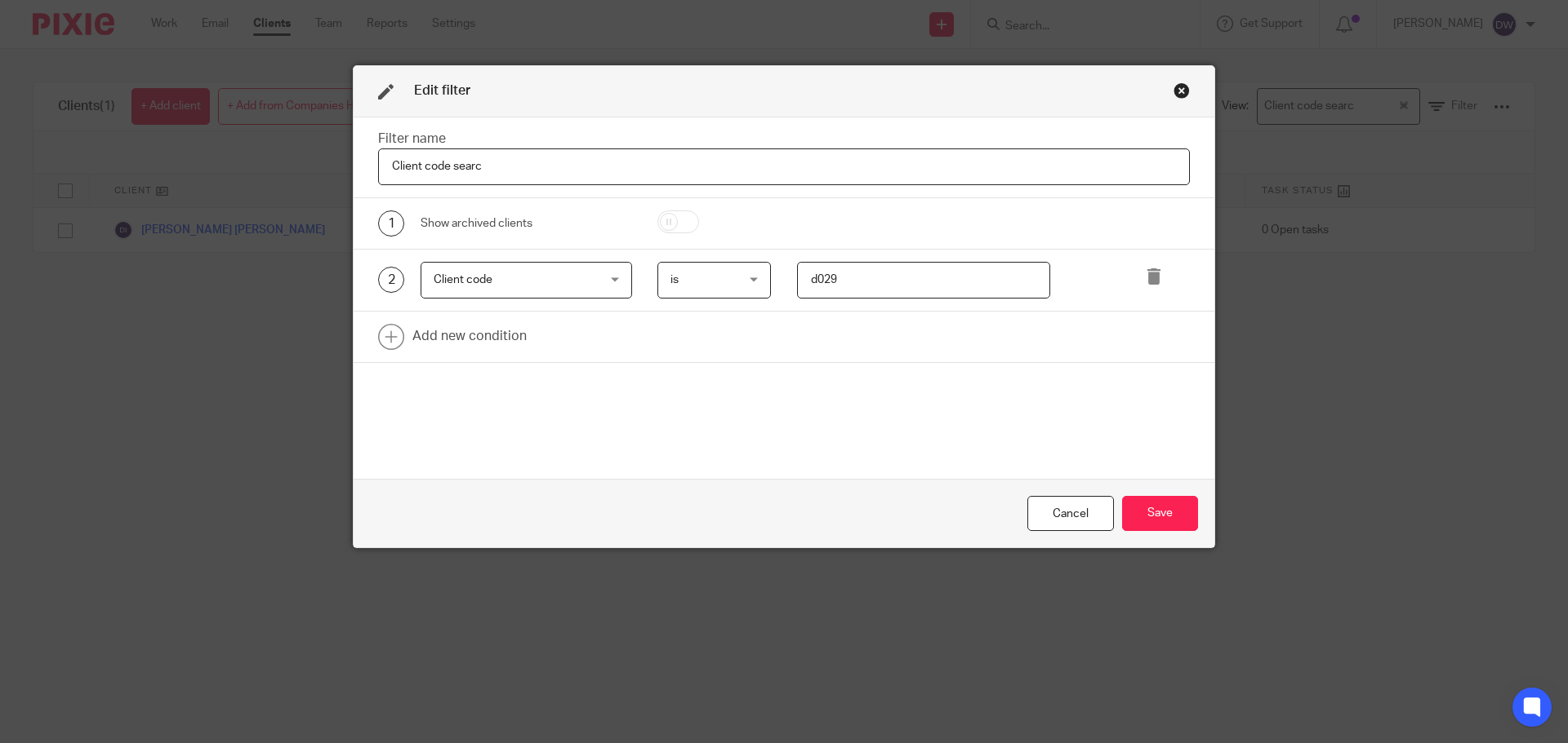
drag, startPoint x: 863, startPoint y: 292, endPoint x: 749, endPoint y: 280, distance: 114.6
click at [749, 280] on div "2 Client code Client code Name Email Client type Manager Open tasks Overdue tas…" at bounding box center [771, 280] width 837 height 37
type input "p057"
click at [1133, 515] on button "Save" at bounding box center [1160, 514] width 76 height 35
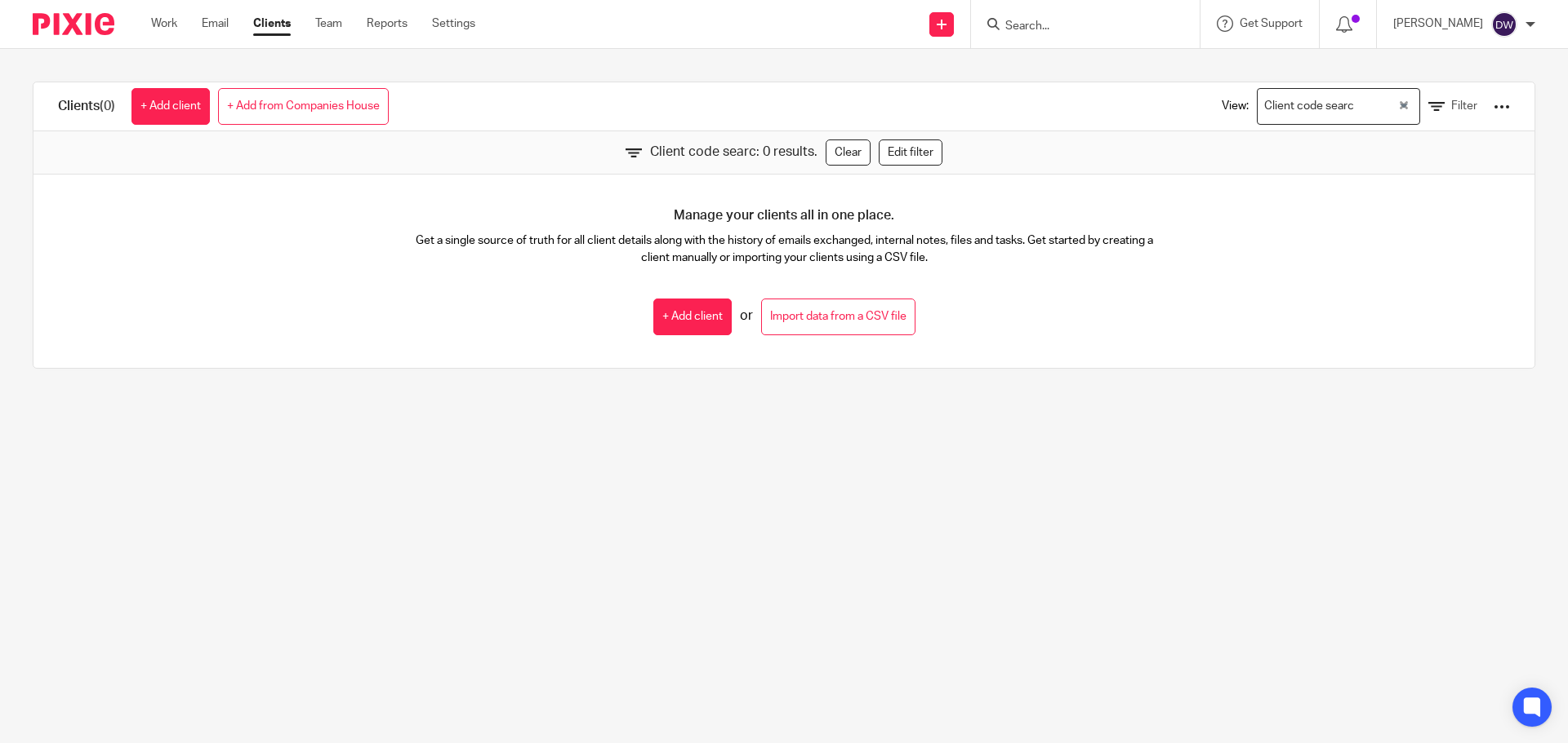
click at [1070, 28] on div "Client code searc is saved" at bounding box center [1167, 48] width 768 height 62
click at [1070, 28] on input "Search" at bounding box center [1077, 26] width 147 height 15
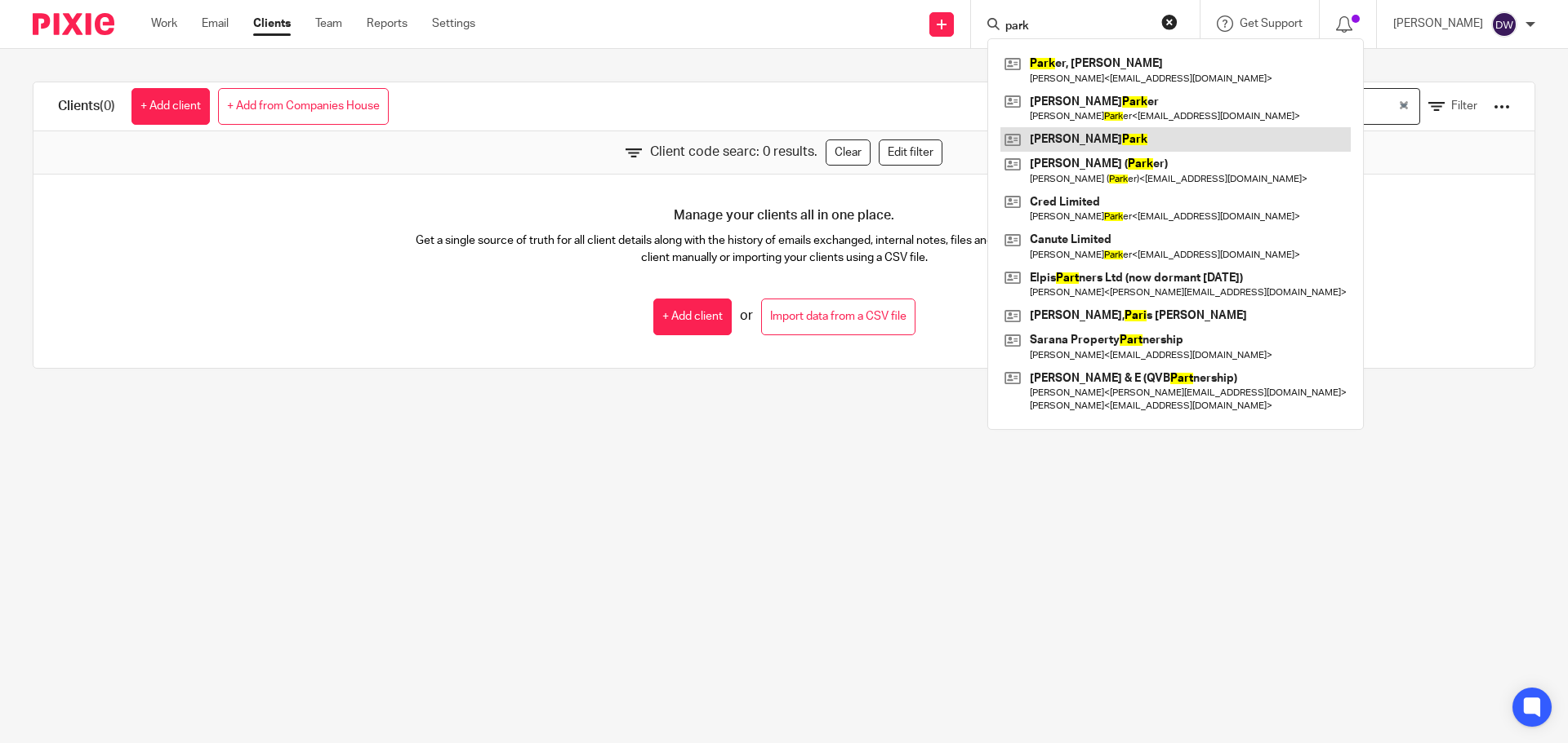
type input "park"
click at [1087, 142] on link at bounding box center [1175, 139] width 351 height 24
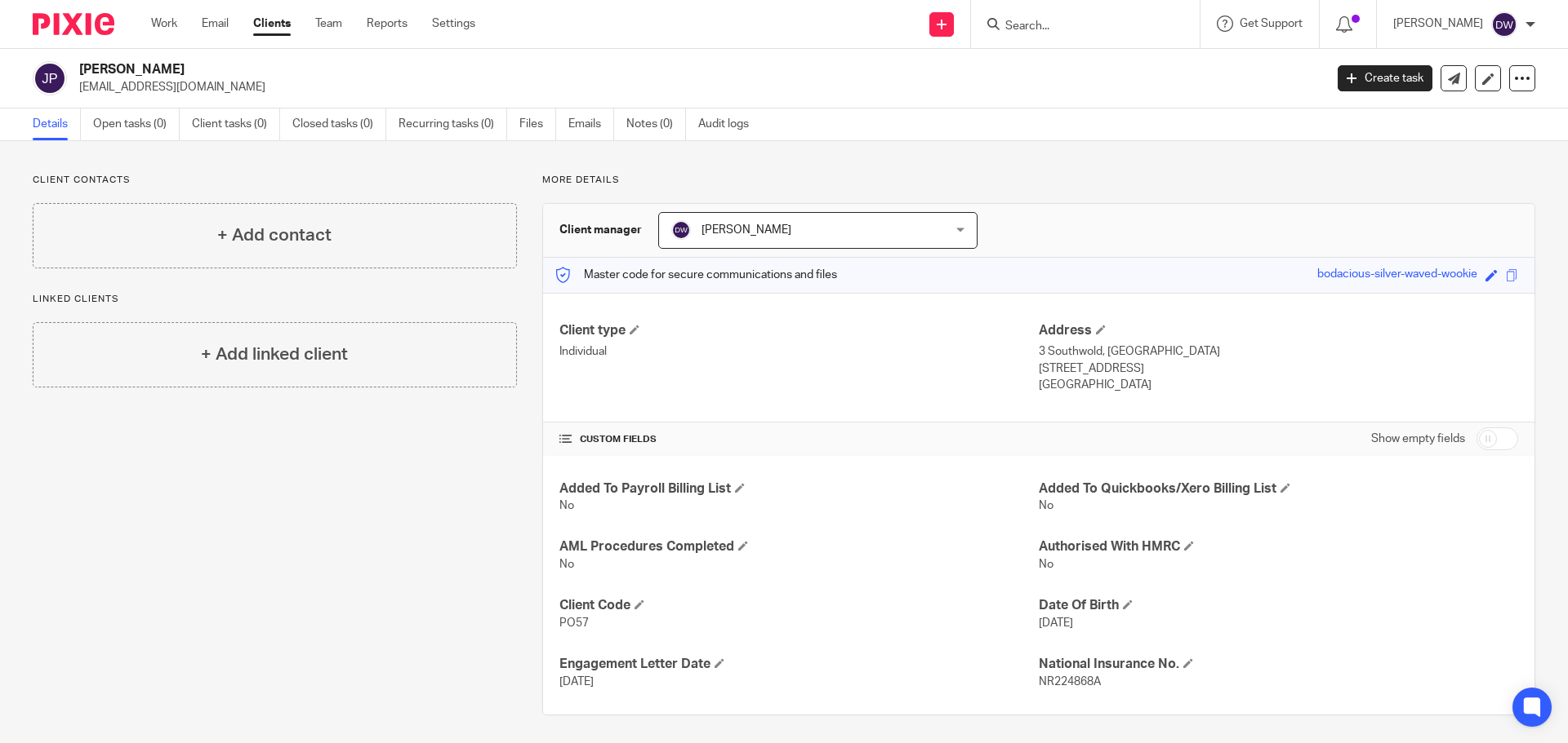
click at [1476, 435] on input "checkbox" at bounding box center [1497, 438] width 42 height 22
checkbox input "true"
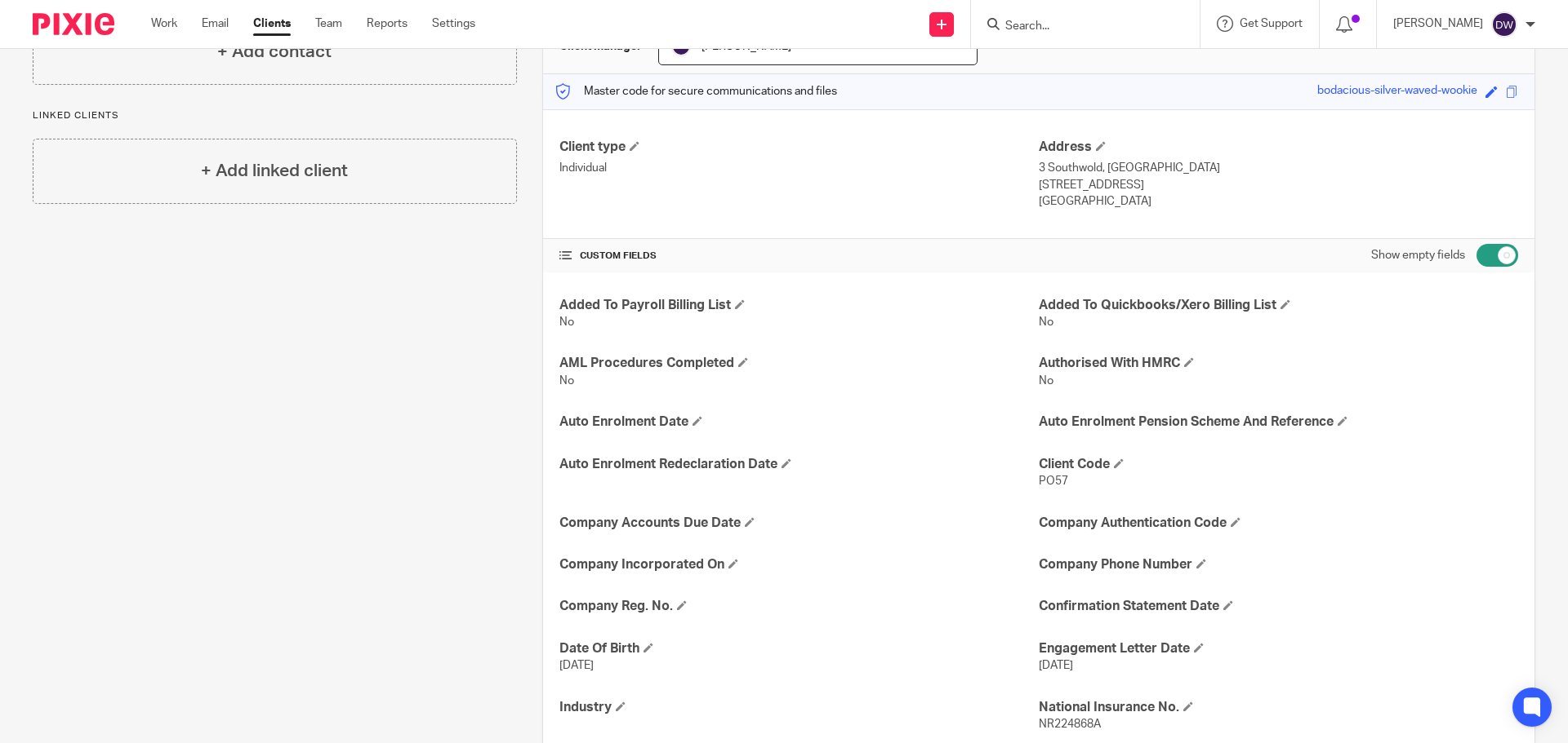
scroll to position [245, 0]
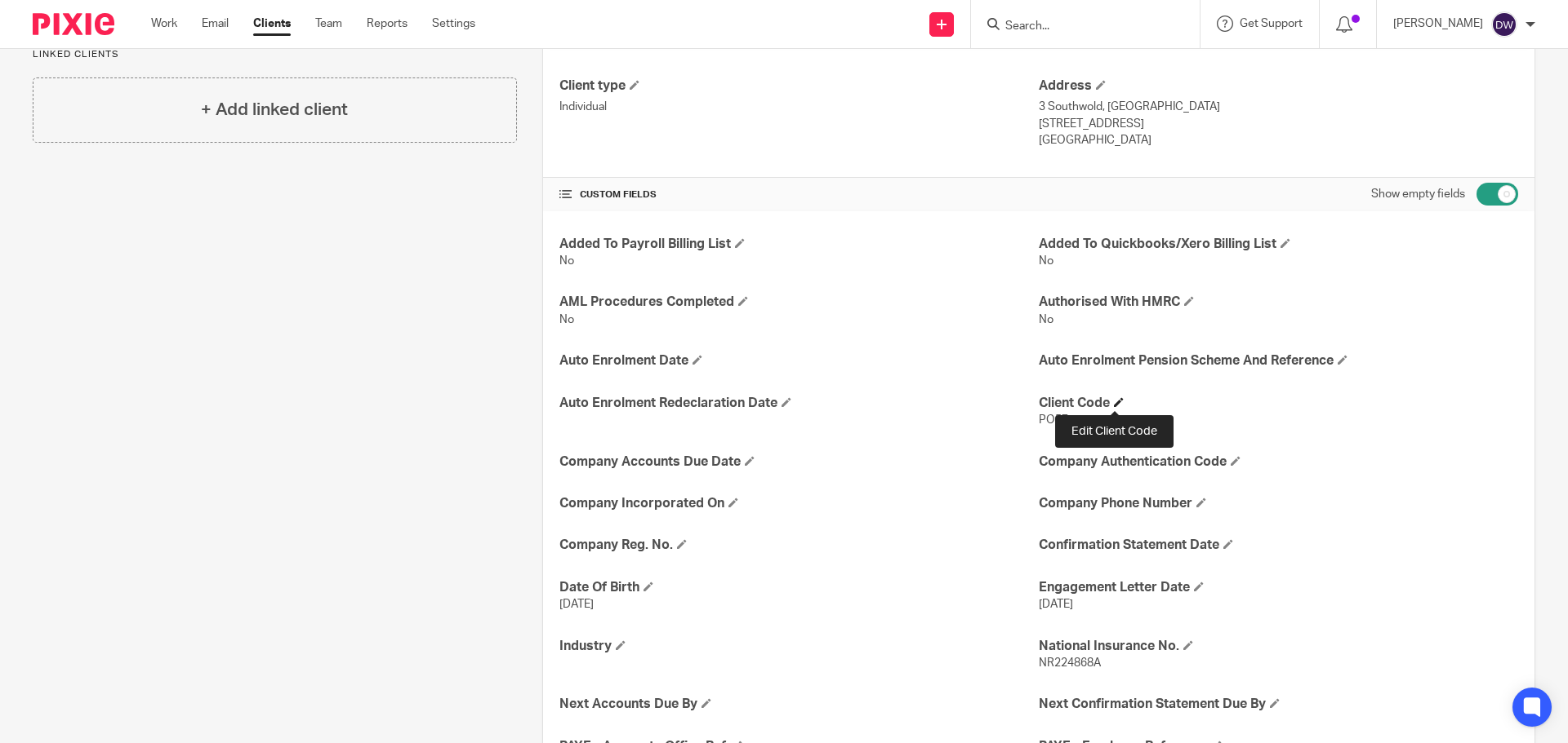
click at [1114, 401] on span at bounding box center [1119, 402] width 10 height 10
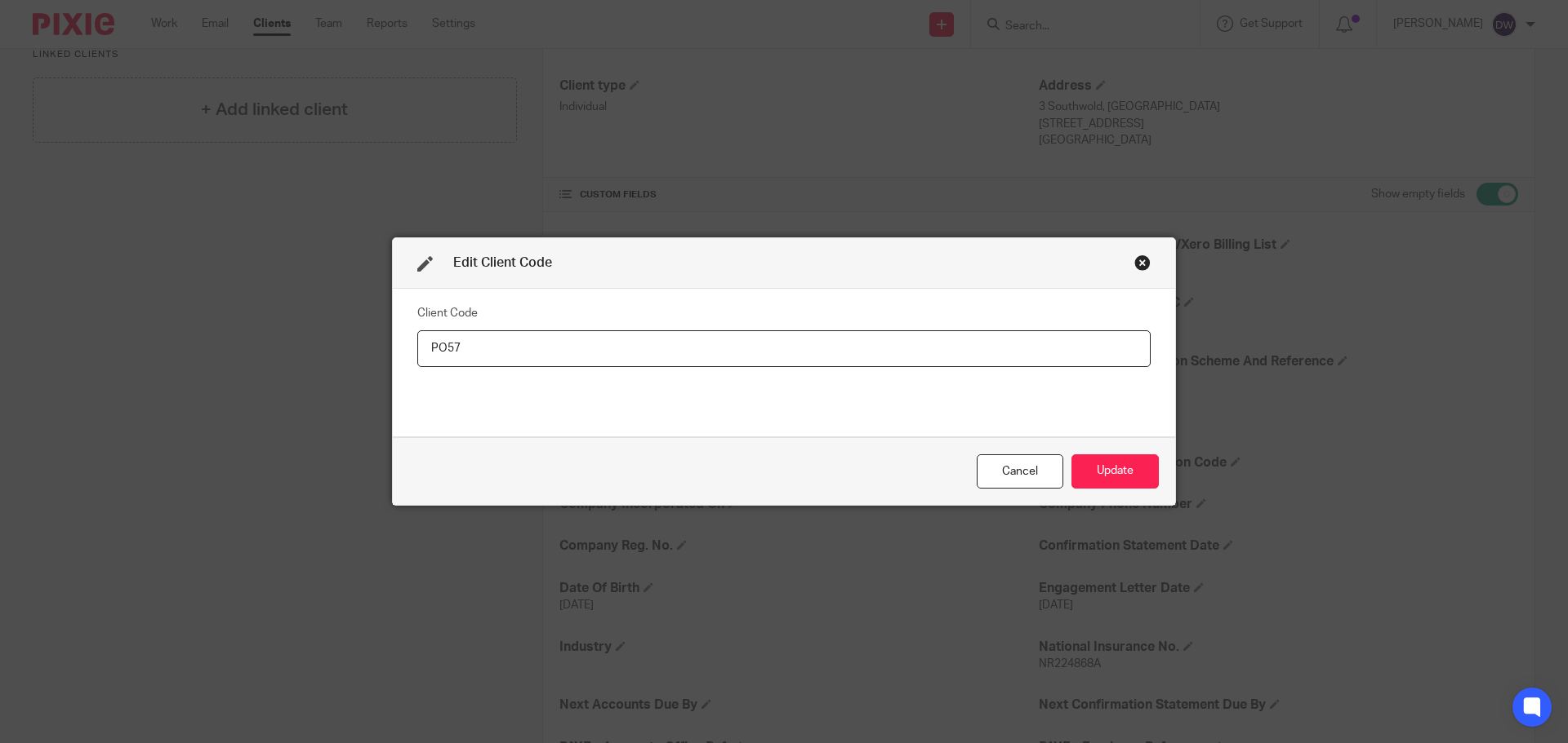
click at [431, 360] on input "PO57" at bounding box center [784, 349] width 733 height 37
type input "P057"
click at [1113, 476] on button "Update" at bounding box center [1114, 472] width 87 height 35
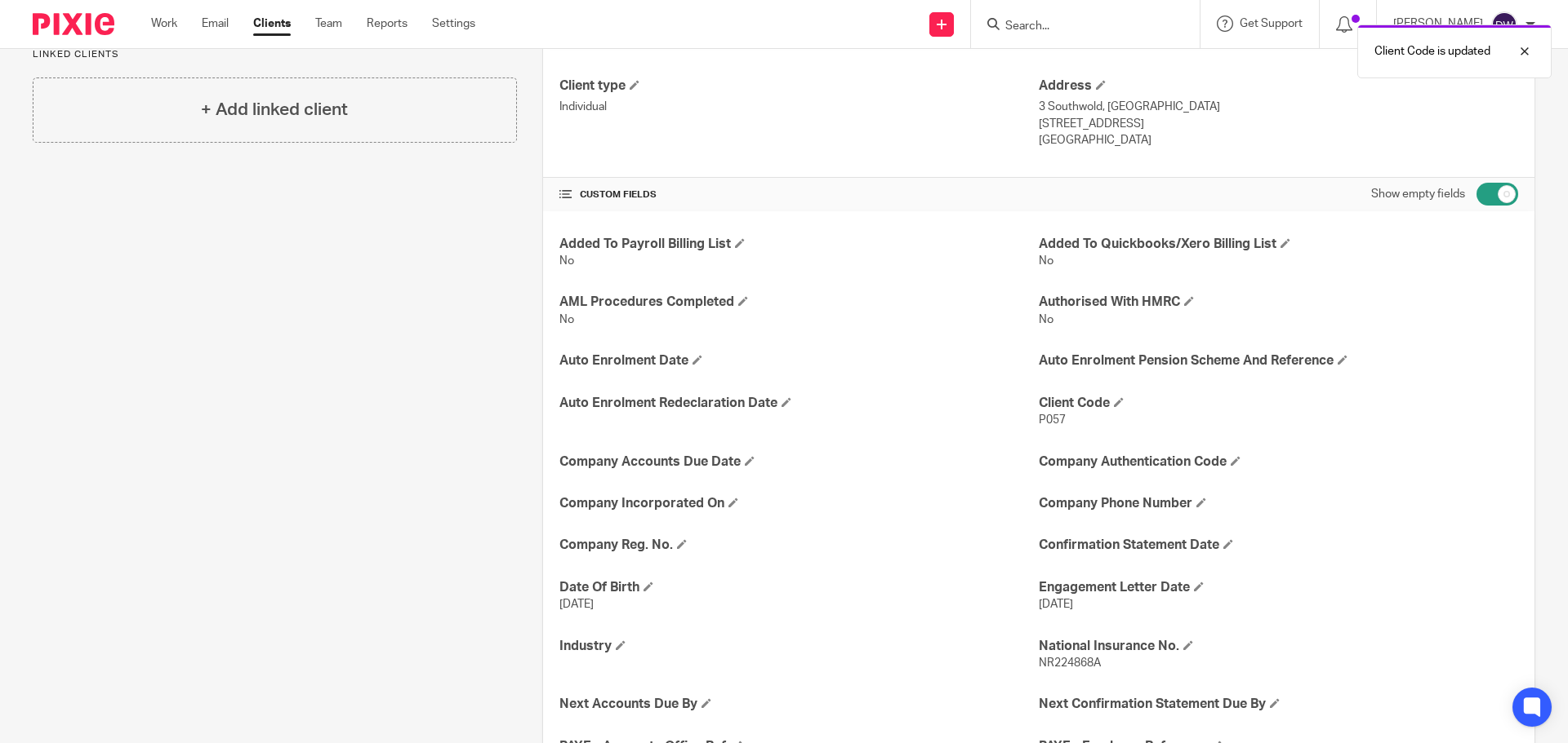
click at [274, 32] on link "Clients" at bounding box center [272, 23] width 37 height 17
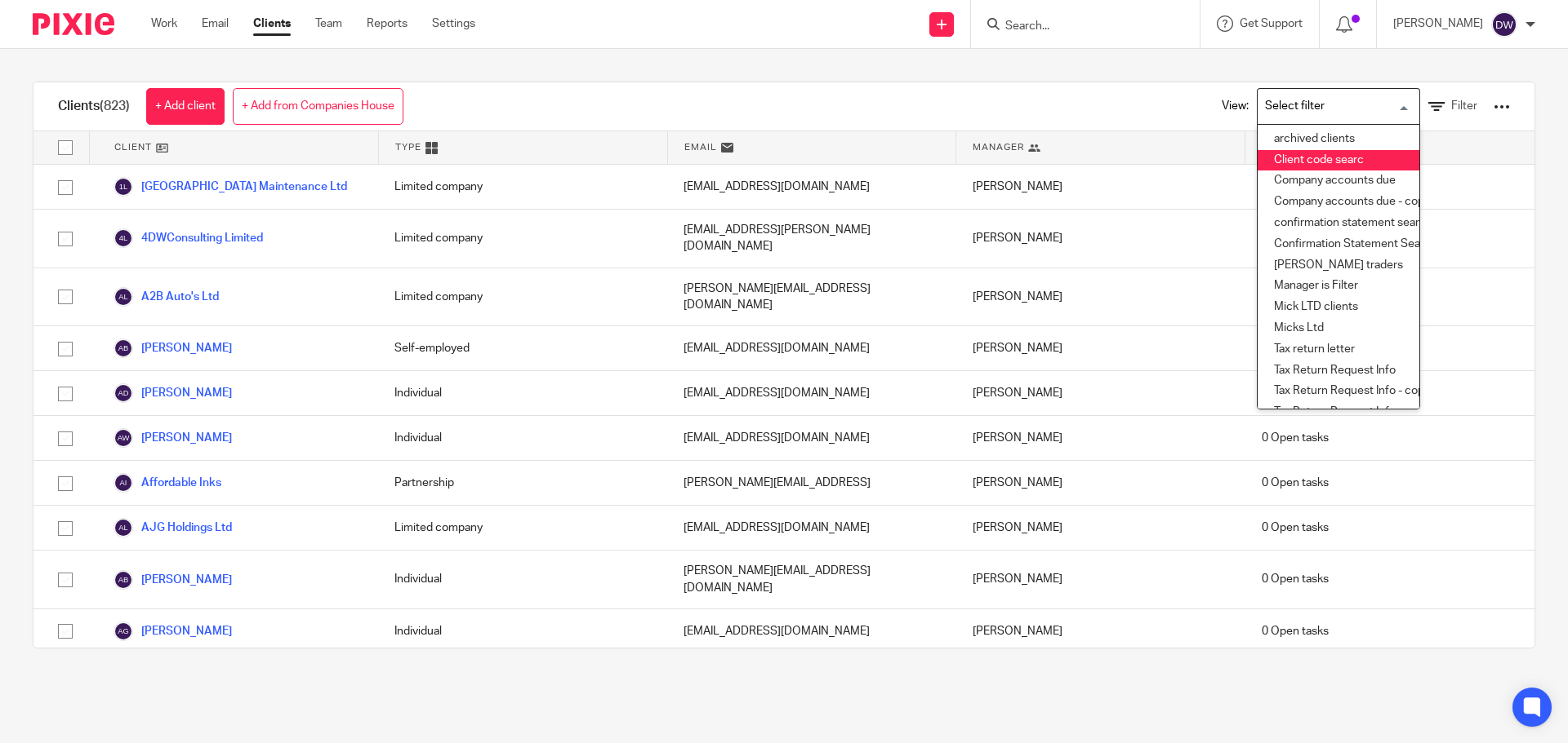
click at [1337, 156] on li "Client code searc" at bounding box center [1337, 161] width 161 height 21
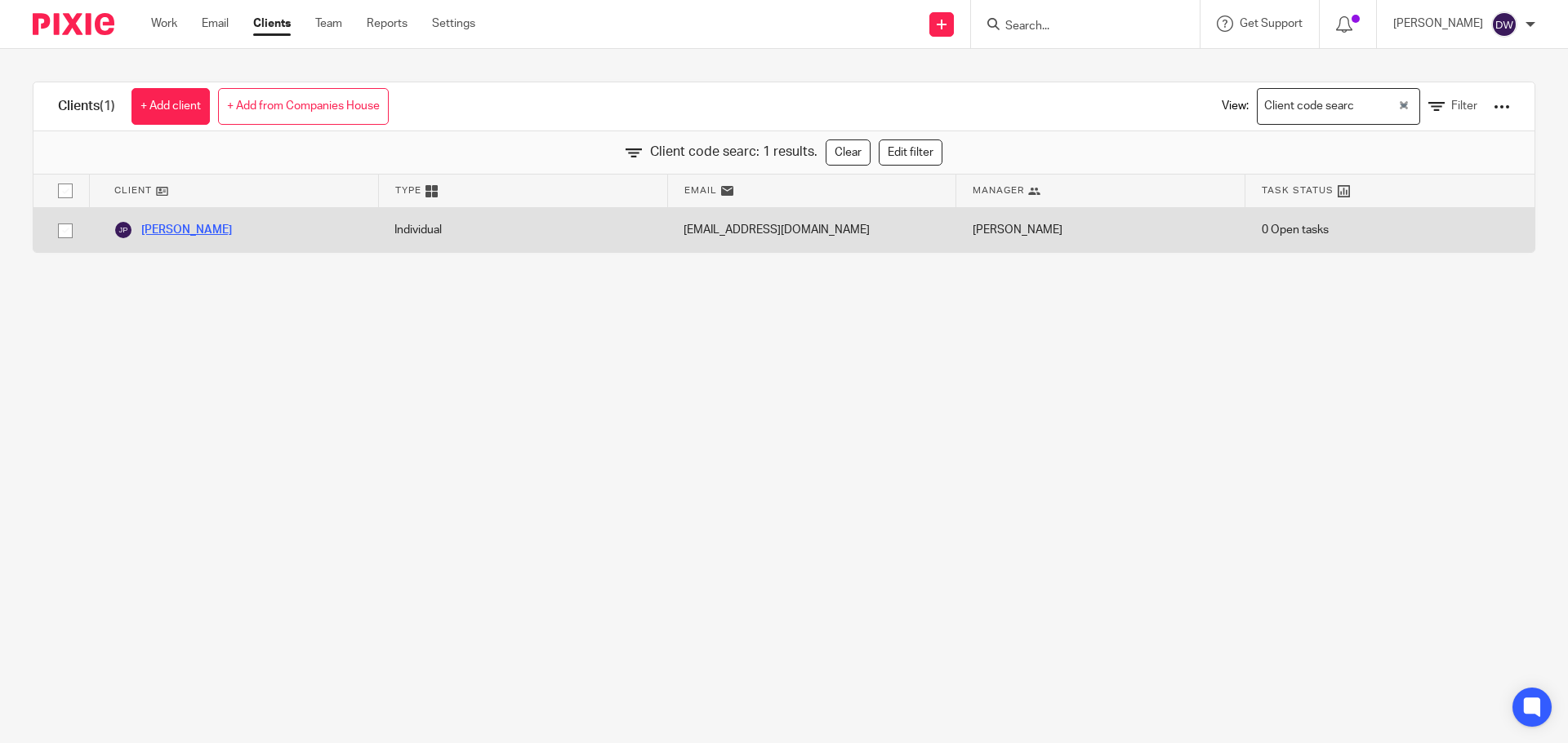
click at [184, 233] on link "[PERSON_NAME]" at bounding box center [172, 230] width 118 height 20
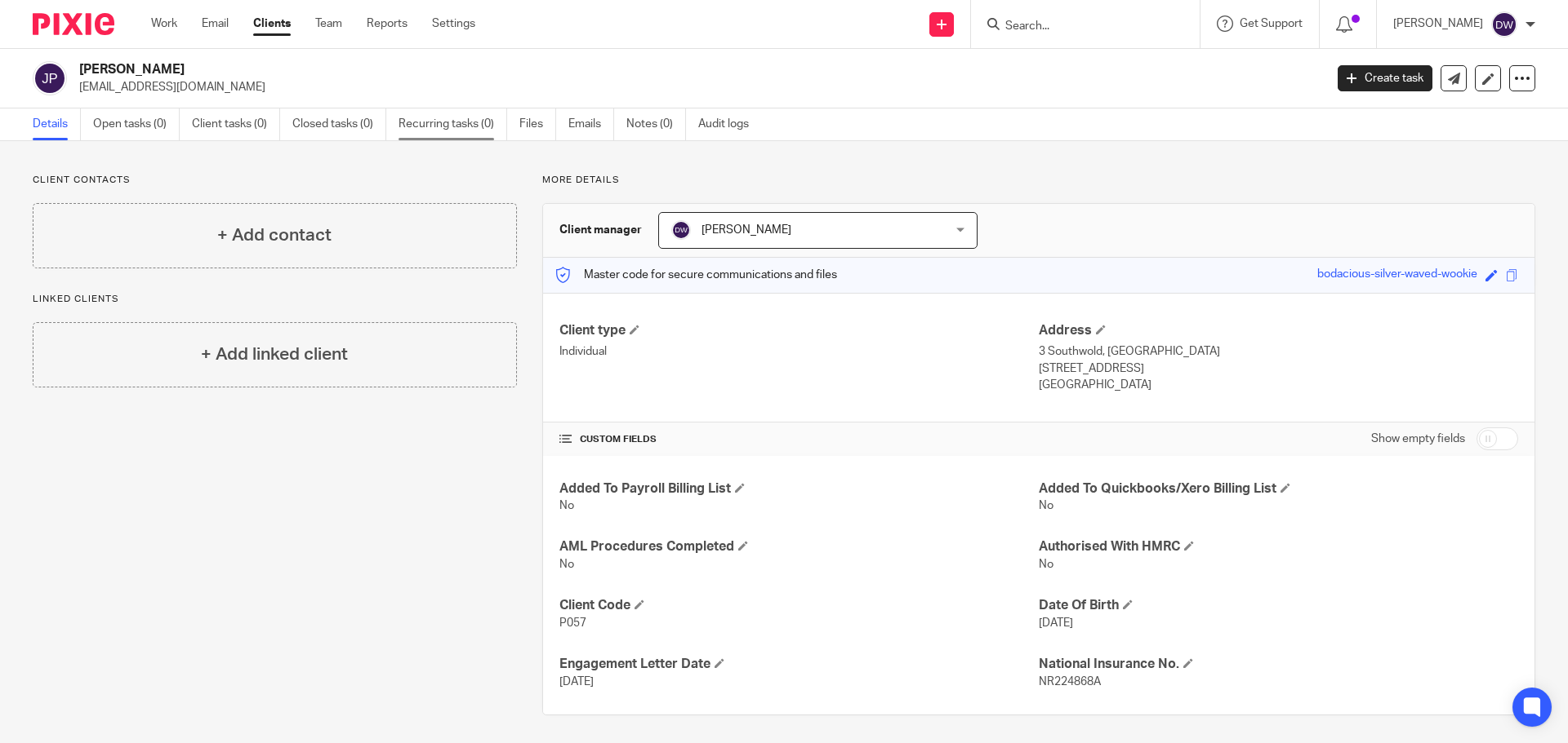
click at [480, 117] on link "Recurring tasks (0)" at bounding box center [452, 124] width 108 height 32
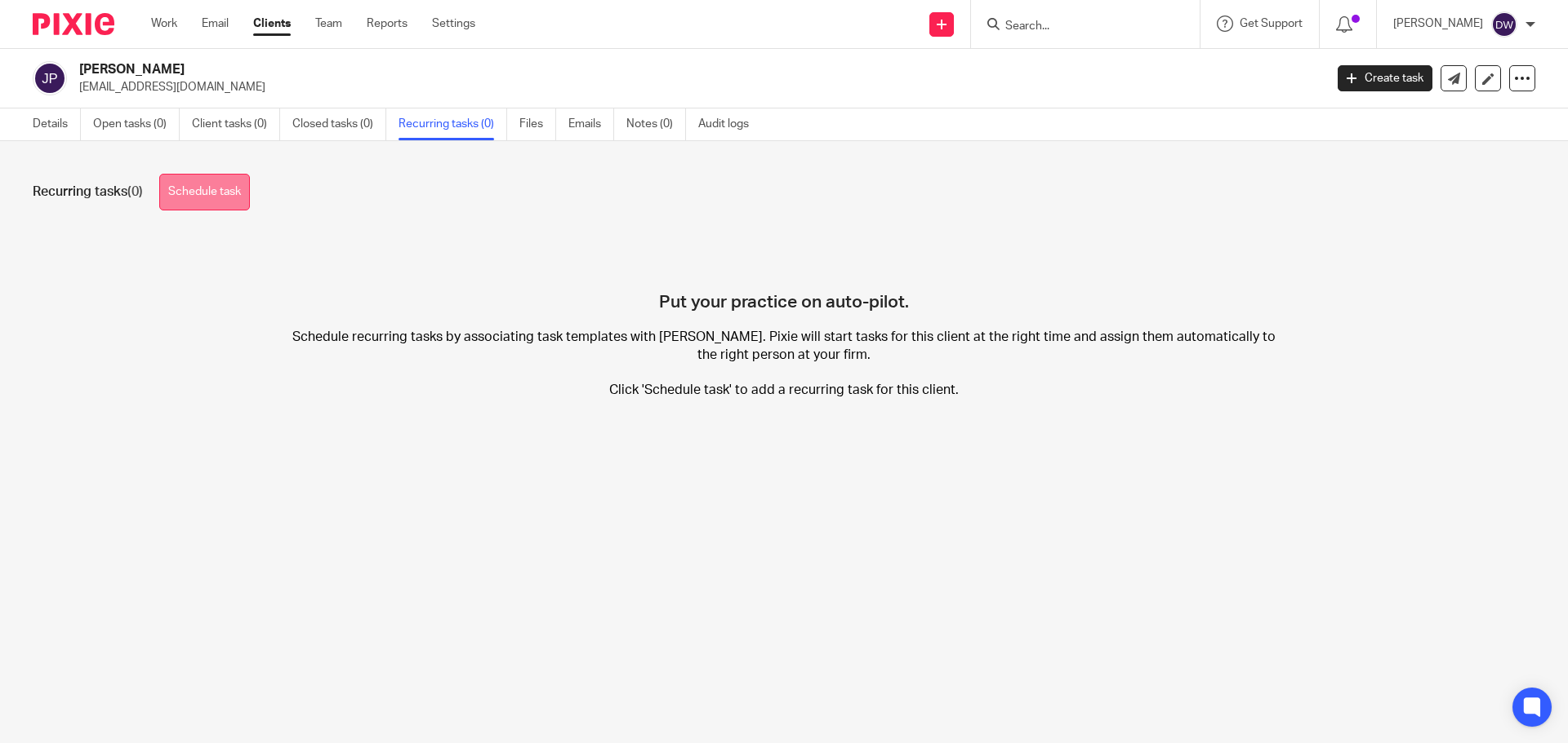
click at [214, 177] on link "Schedule task" at bounding box center [204, 192] width 91 height 37
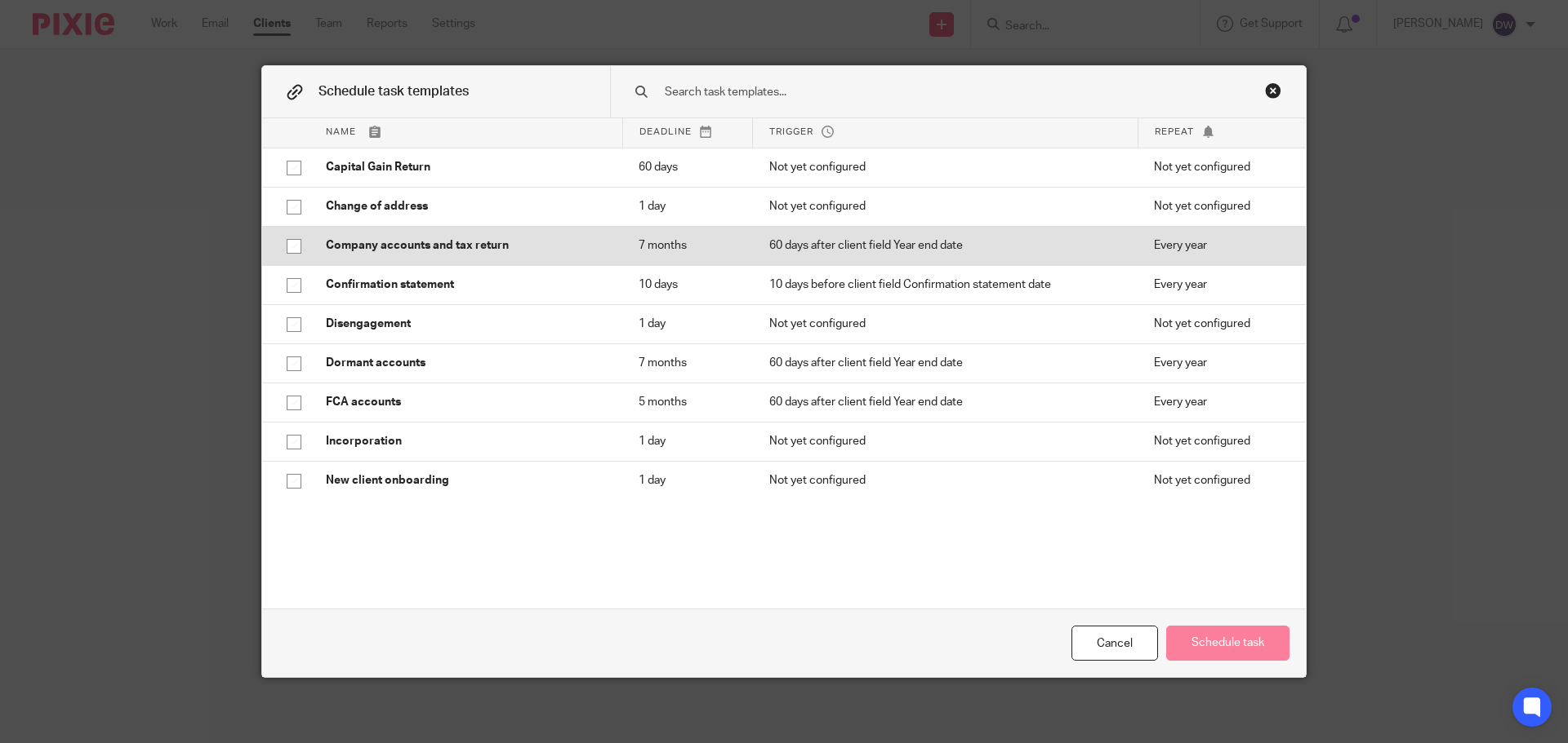
scroll to position [163, 0]
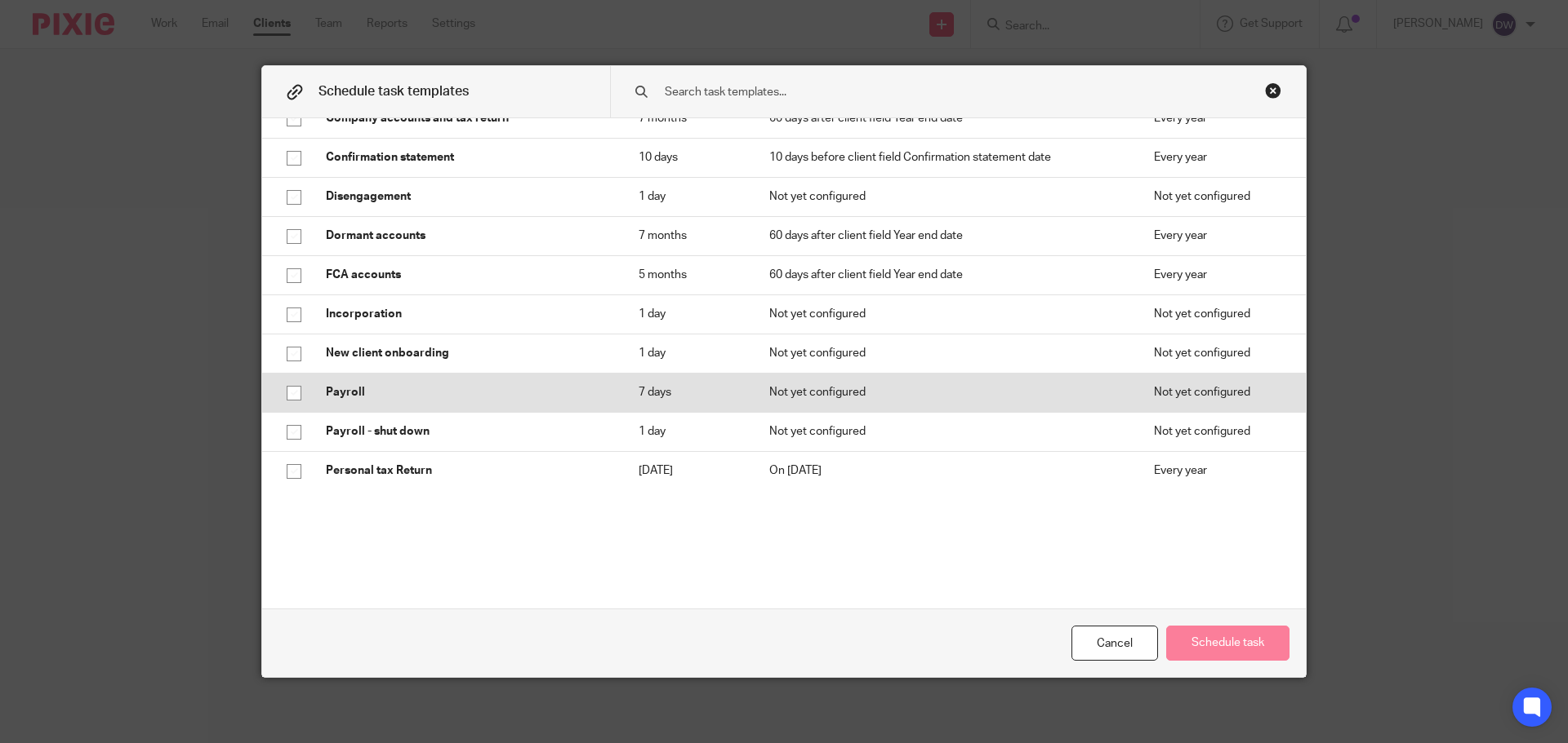
click at [369, 394] on p "Payroll" at bounding box center [465, 392] width 280 height 17
click at [287, 393] on input "checkbox" at bounding box center [294, 393] width 31 height 31
checkbox input "false"
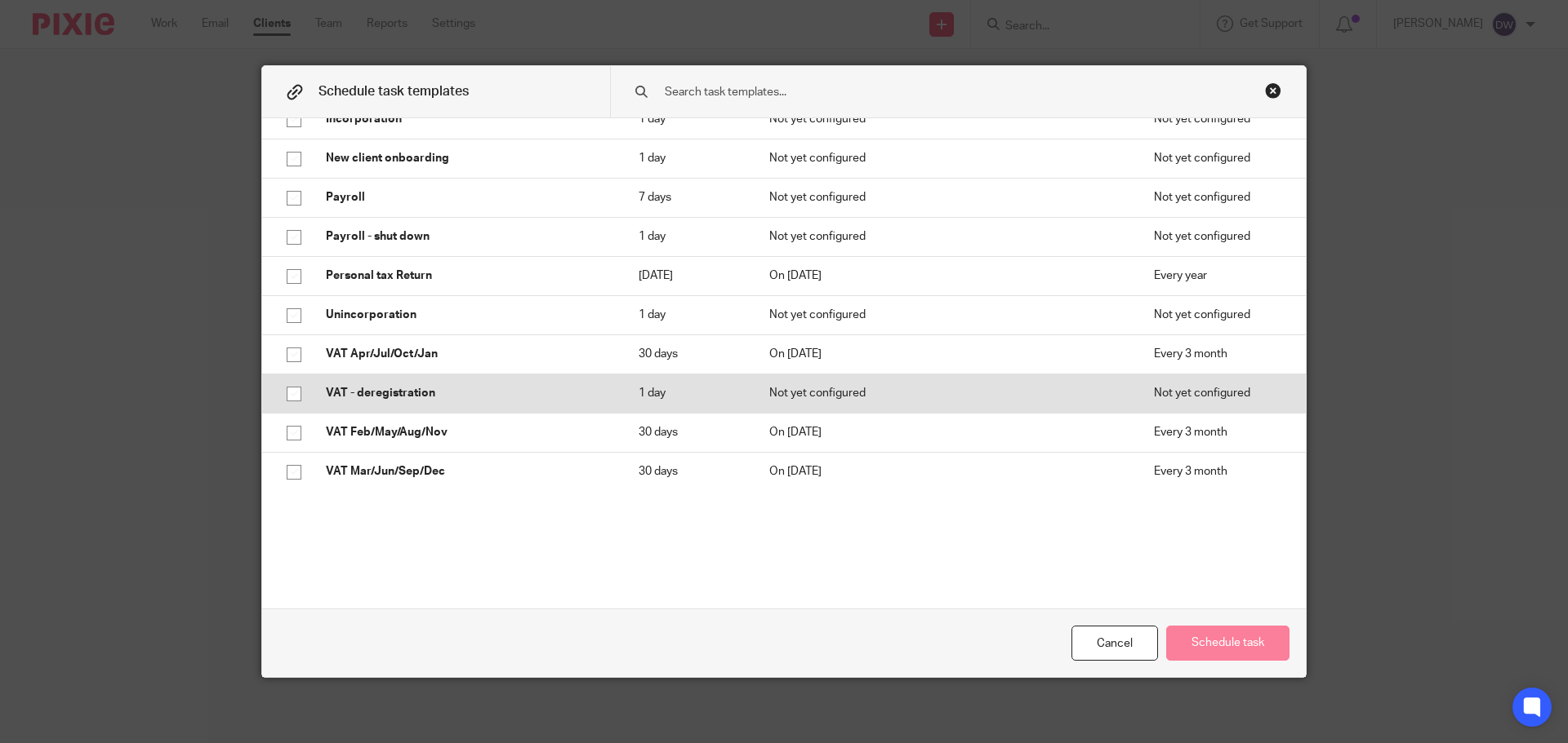
scroll to position [352, 0]
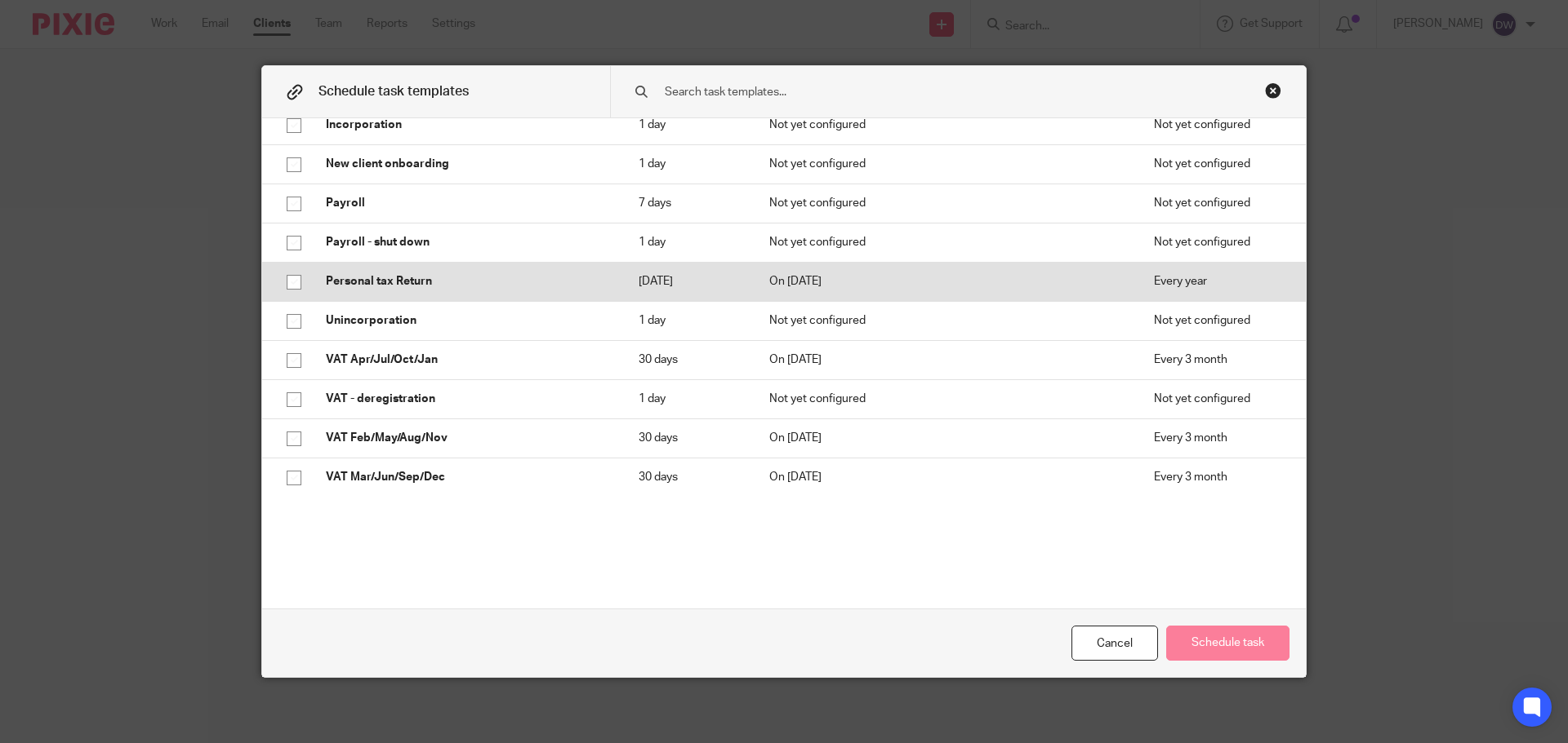
click at [411, 286] on p "Personal tax Return" at bounding box center [465, 281] width 280 height 17
checkbox input "true"
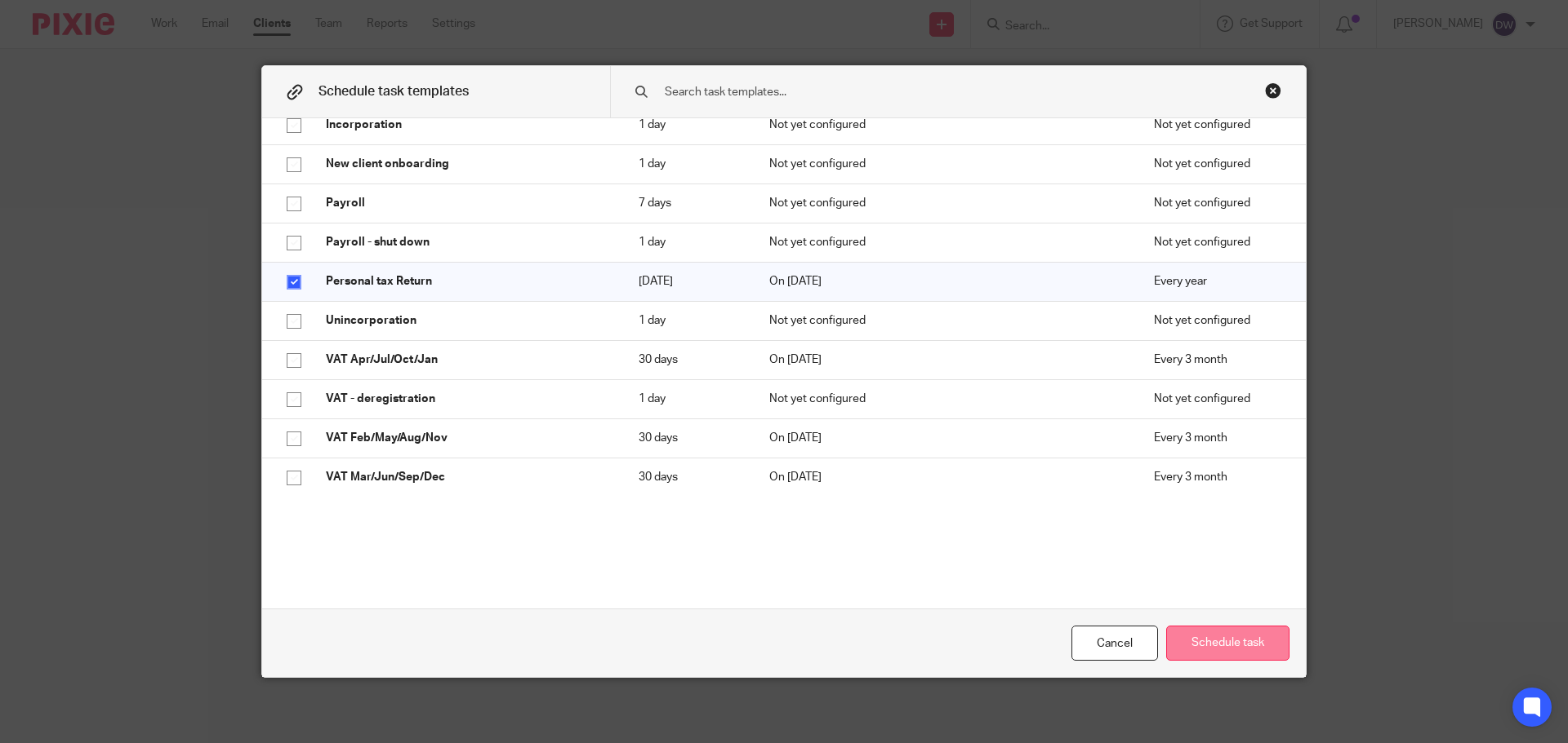
click at [1252, 643] on button "Schedule task" at bounding box center [1227, 643] width 123 height 35
